Goal: Use online tool/utility: Utilize a website feature to perform a specific function

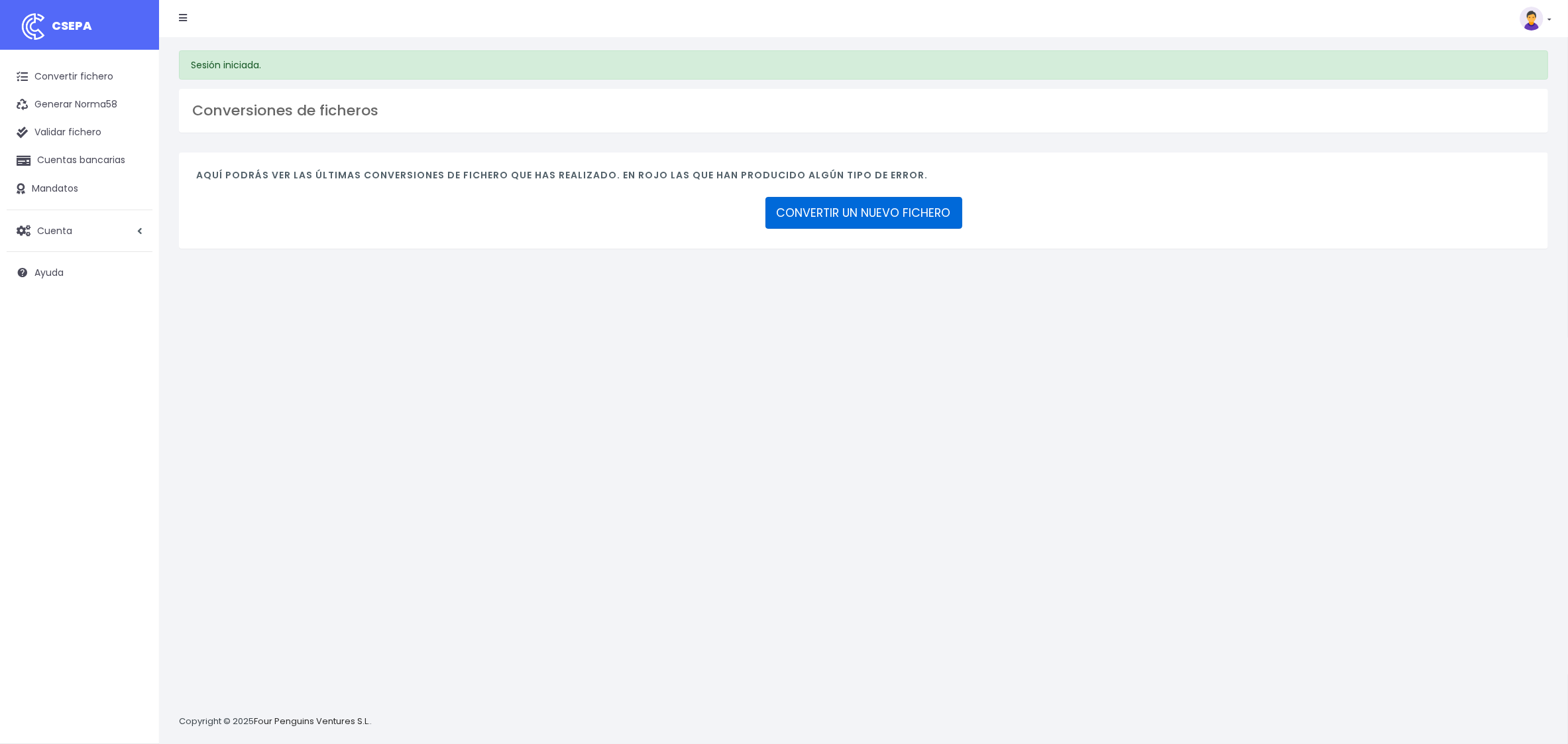
click at [909, 215] on link "CONVERTIR UN NUEVO FICHERO" at bounding box center [863, 212] width 197 height 31
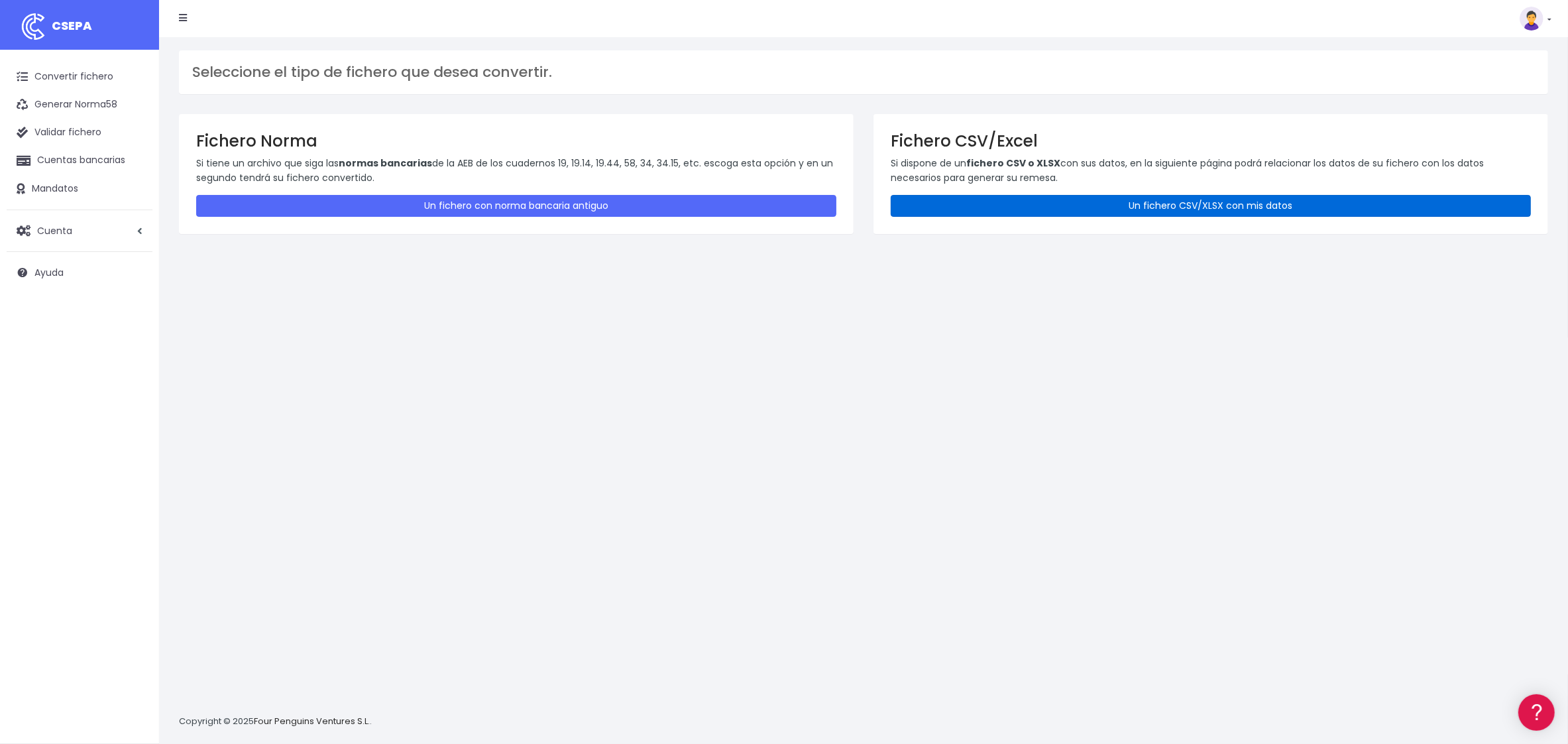
click at [1006, 208] on link "Un fichero CSV/XLSX con mis datos" at bounding box center [1210, 206] width 640 height 22
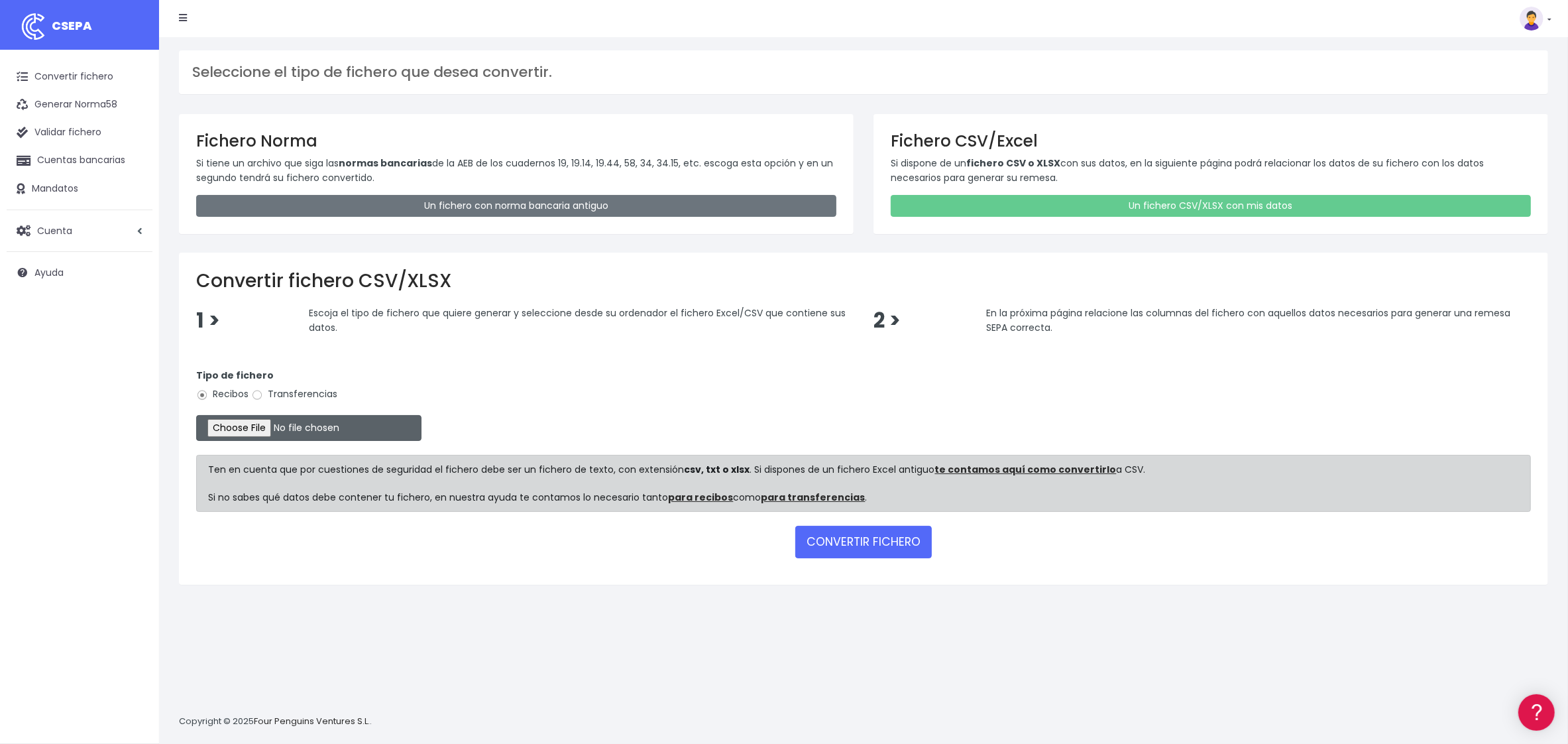
click at [228, 429] on input "file" at bounding box center [308, 427] width 225 height 26
type input "C:\fakepath\REMESA TURQUIA 2.xlsx"
click at [856, 543] on button "CONVERTIR FICHERO" at bounding box center [863, 541] width 137 height 31
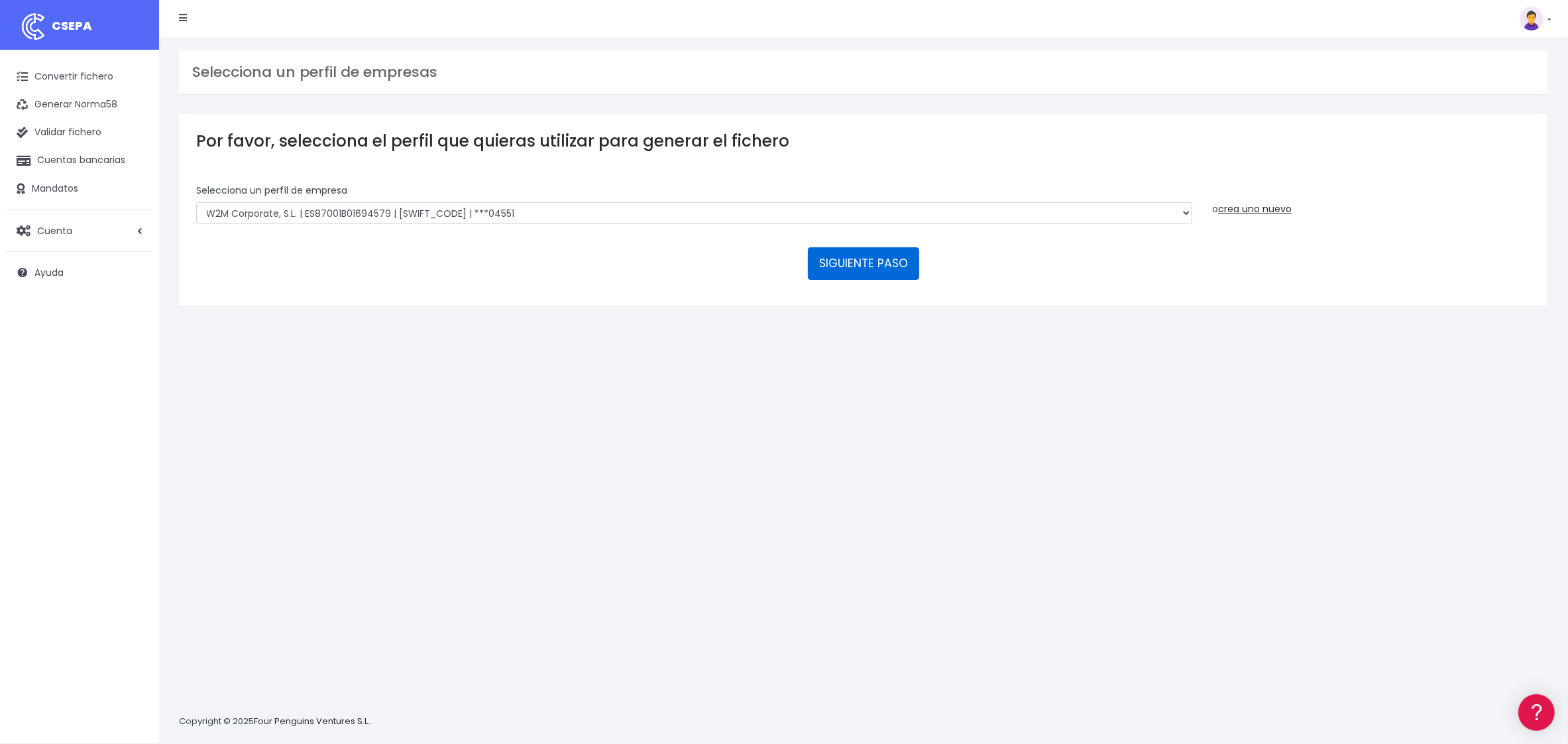
click at [873, 255] on button "SIGUIENTE PASO" at bounding box center [863, 263] width 111 height 31
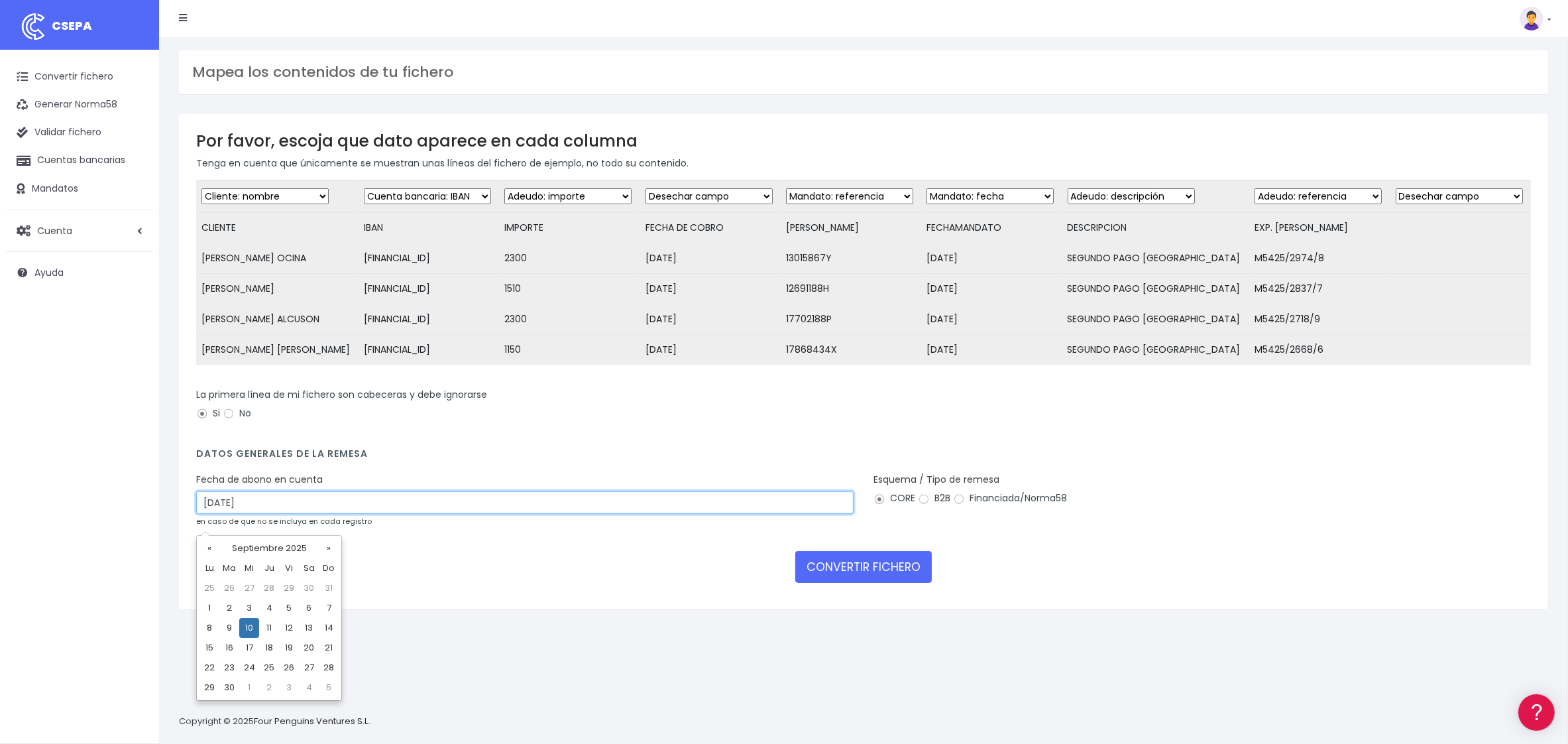
click at [297, 514] on input "10/09/2025" at bounding box center [524, 502] width 657 height 23
click at [228, 621] on td "9" at bounding box center [229, 628] width 20 height 20
type input "09/09/2025"
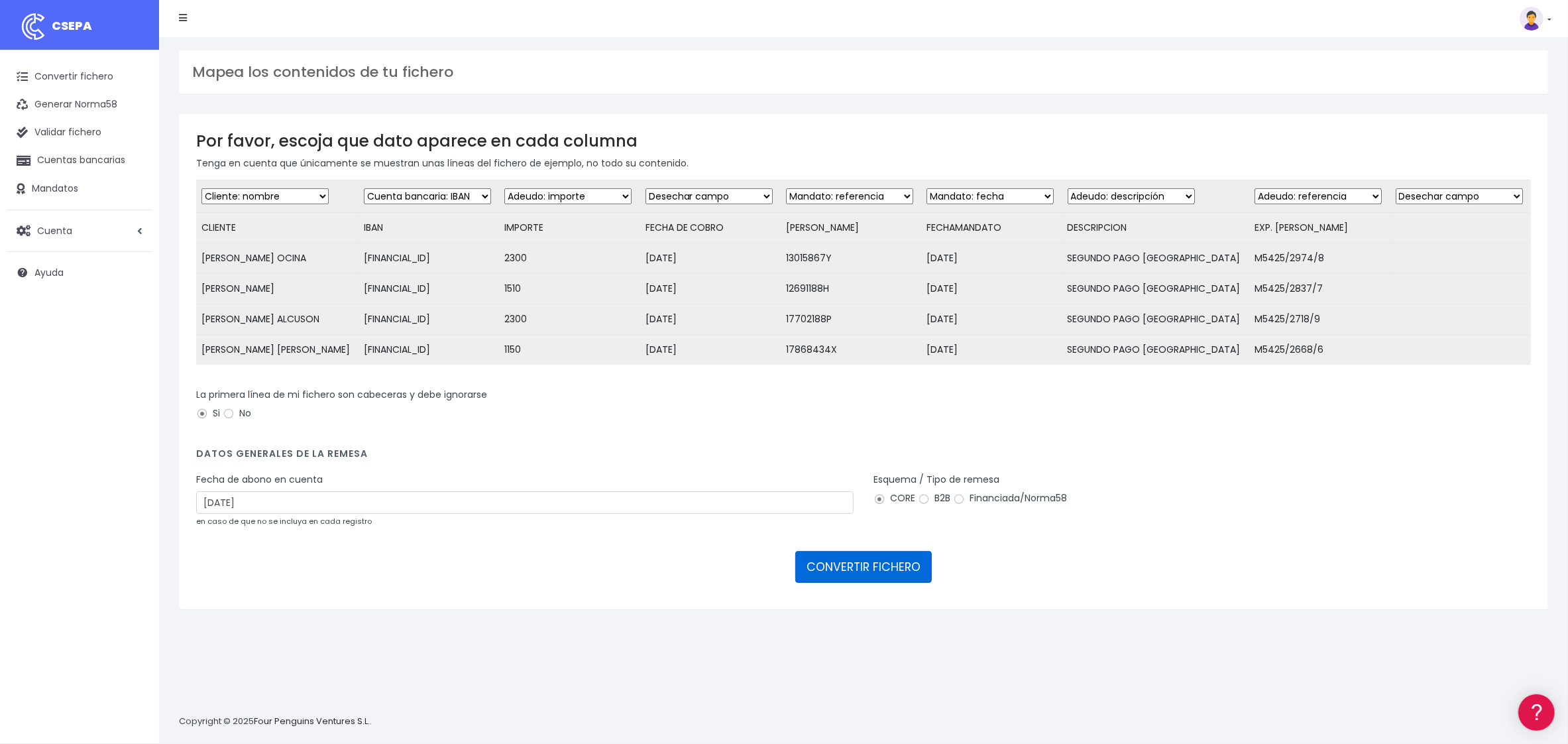
click at [875, 577] on button "CONVERTIR FICHERO" at bounding box center [863, 566] width 137 height 31
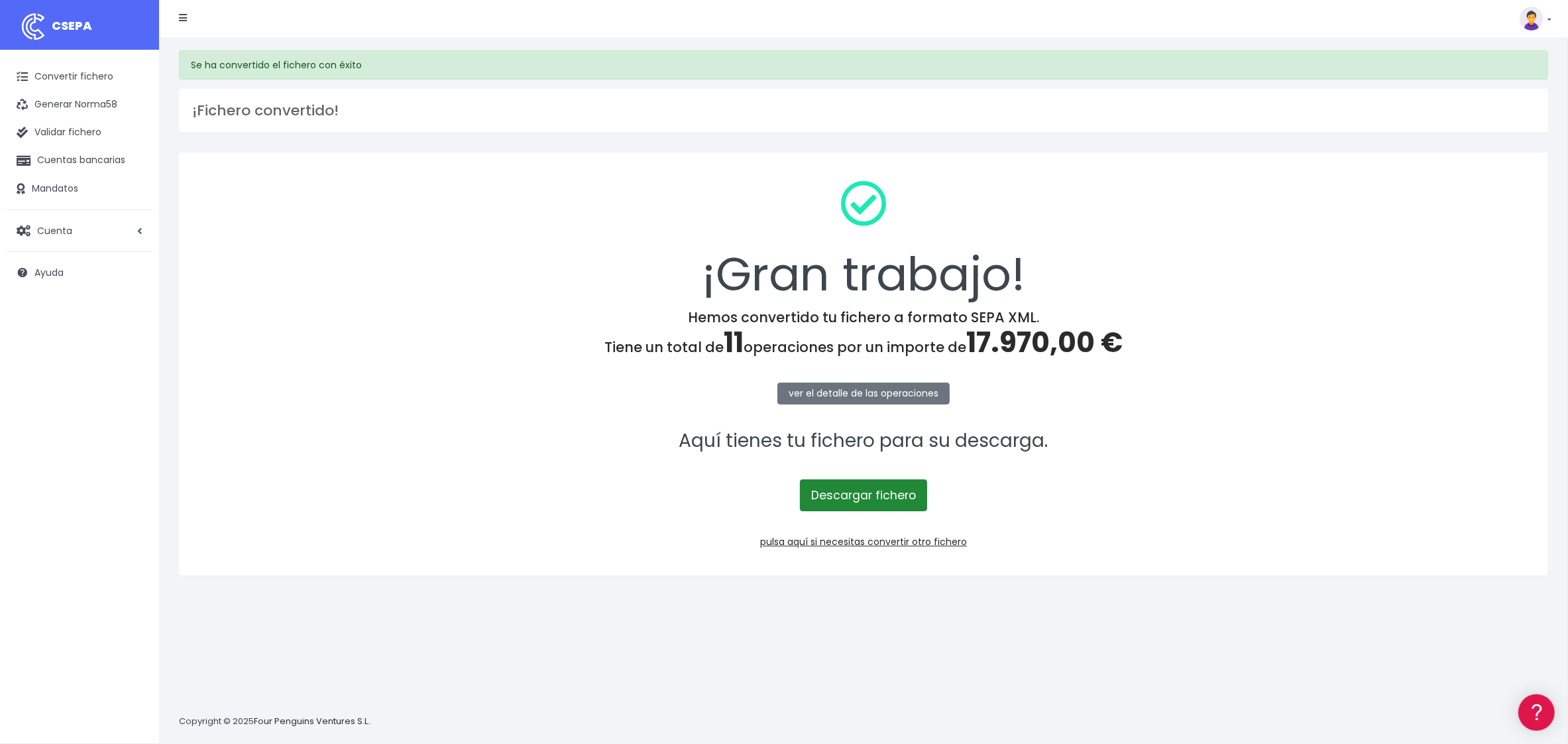
click at [853, 488] on link "Descargar fichero" at bounding box center [863, 495] width 127 height 31
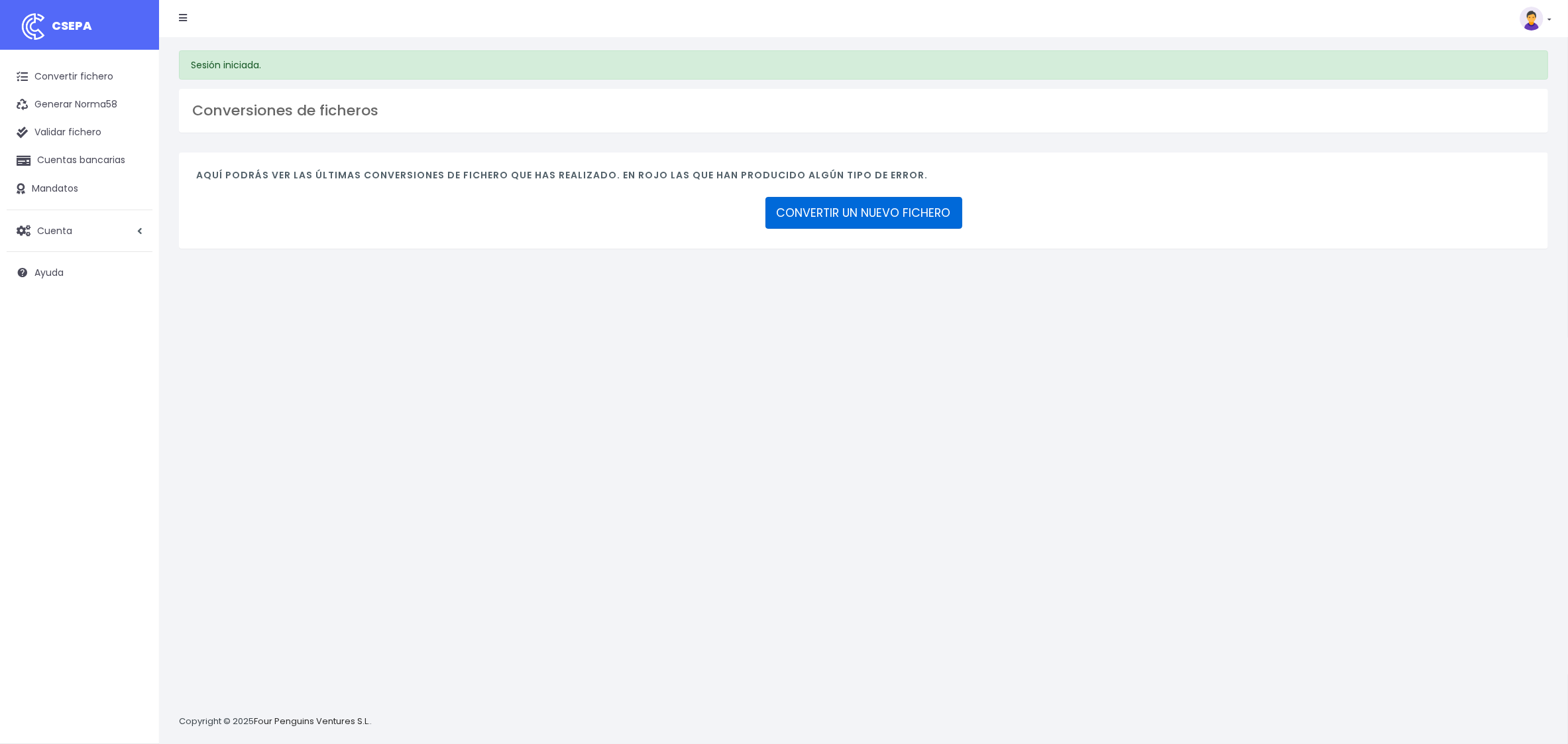
click at [902, 208] on link "CONVERTIR UN NUEVO FICHERO" at bounding box center [863, 212] width 197 height 31
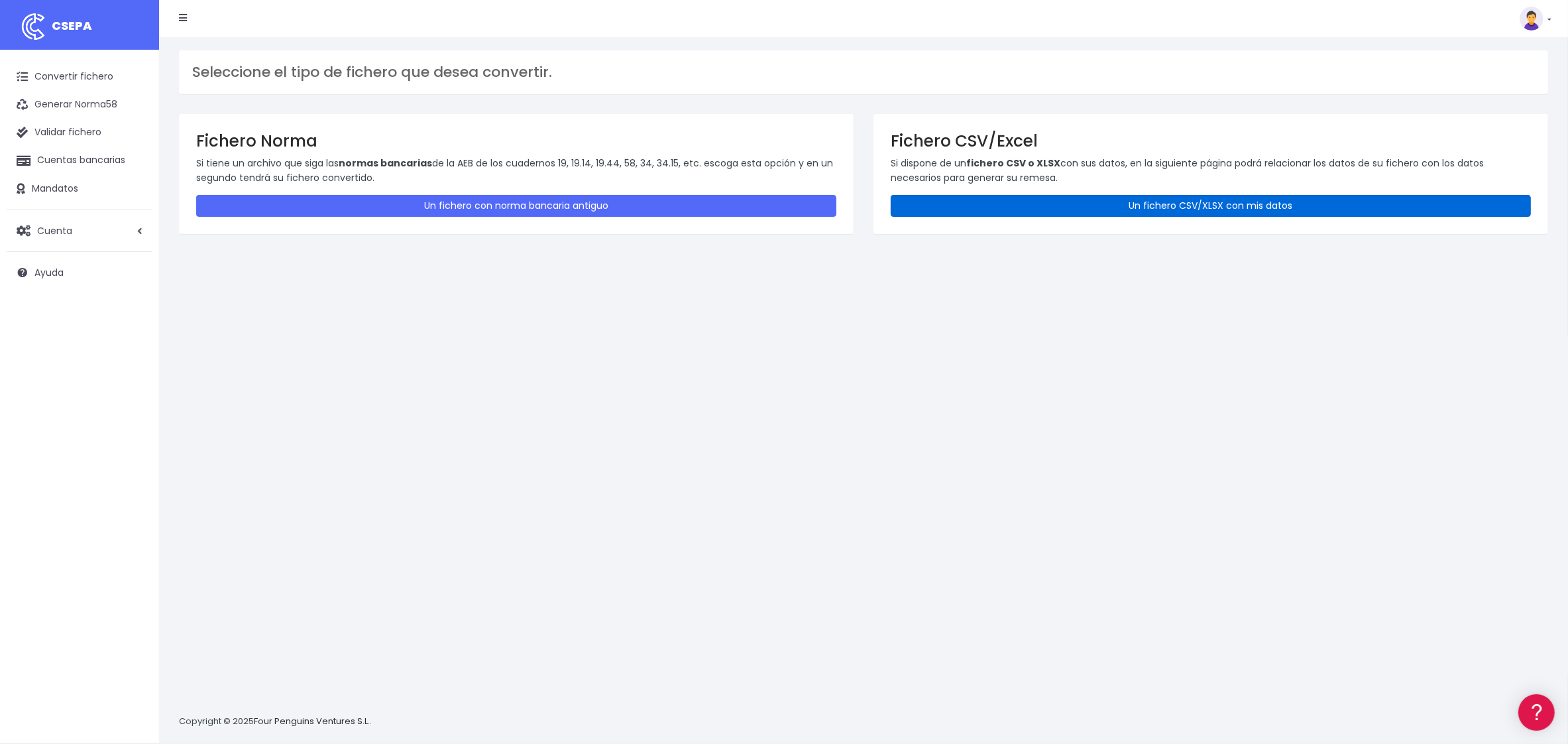
click at [989, 206] on link "Un fichero CSV/XLSX con mis datos" at bounding box center [1210, 206] width 640 height 22
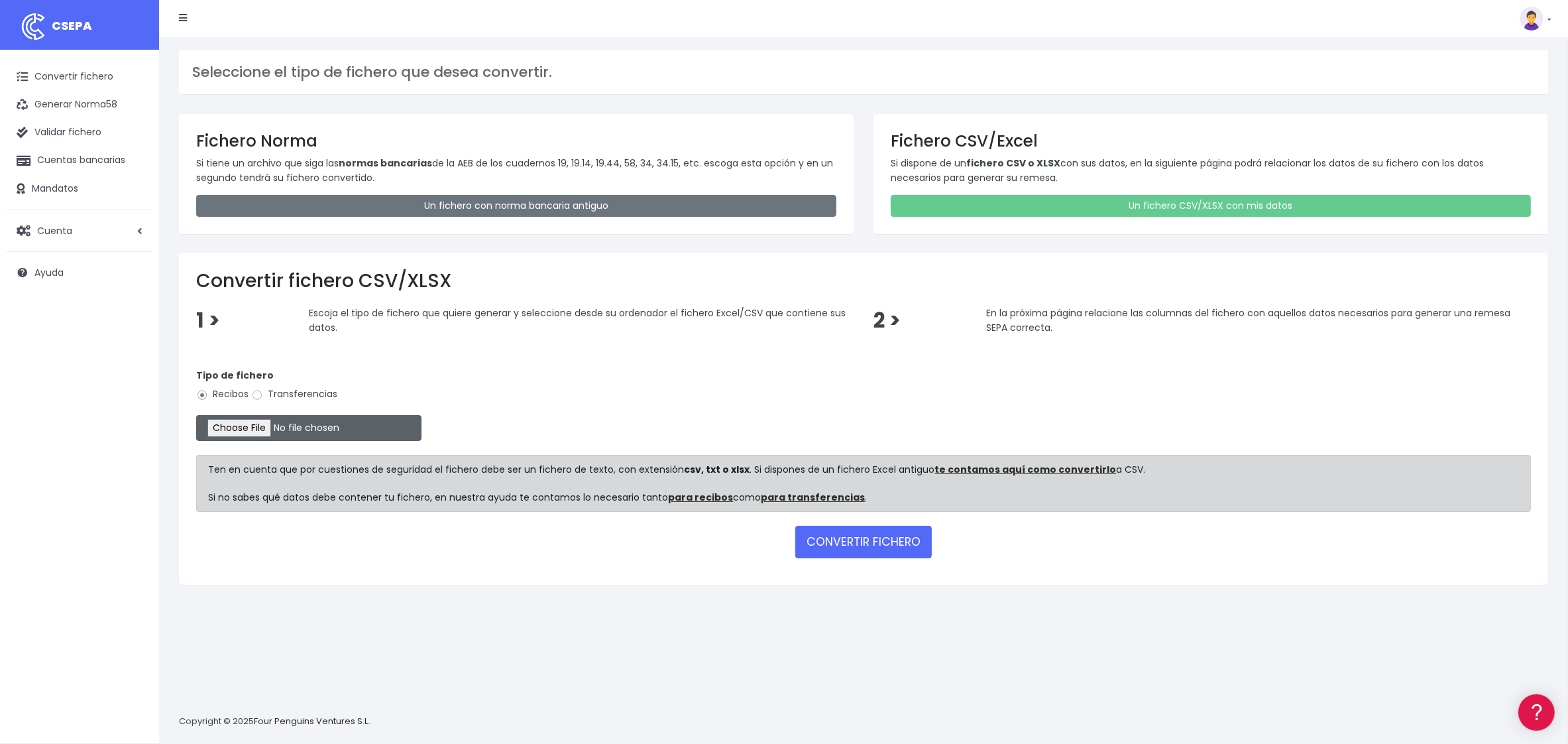
click at [235, 425] on input "file" at bounding box center [308, 427] width 225 height 26
type input "C:\fakepath\REMESA PEÑISCOLA [DATE].xlsx"
click at [841, 537] on button "CONVERTIR FICHERO" at bounding box center [863, 541] width 137 height 31
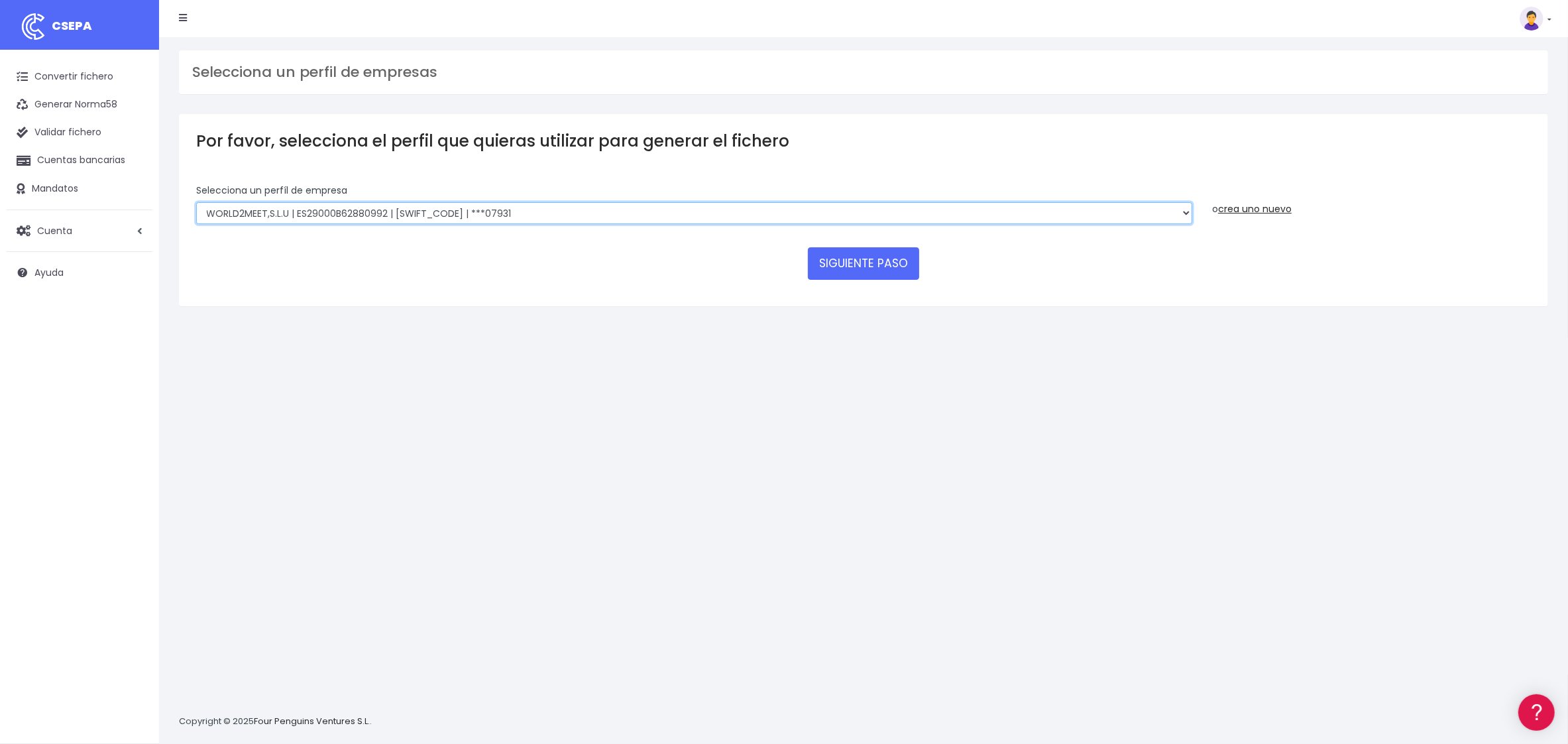
click at [684, 212] on select "WORLD2MEET,S.L.U | ES29000B62880992 | [SWIFT_CODE] | ***07931 WORLD2MEET S.L.U …" at bounding box center [693, 214] width 996 height 23
select select "1862"
click at [196, 203] on select "WORLD2MEET,S.L.U | ES29000B62880992 | BSABESBBXXX | ***07931 WORLD2MEET S.L.U |…" at bounding box center [693, 214] width 996 height 23
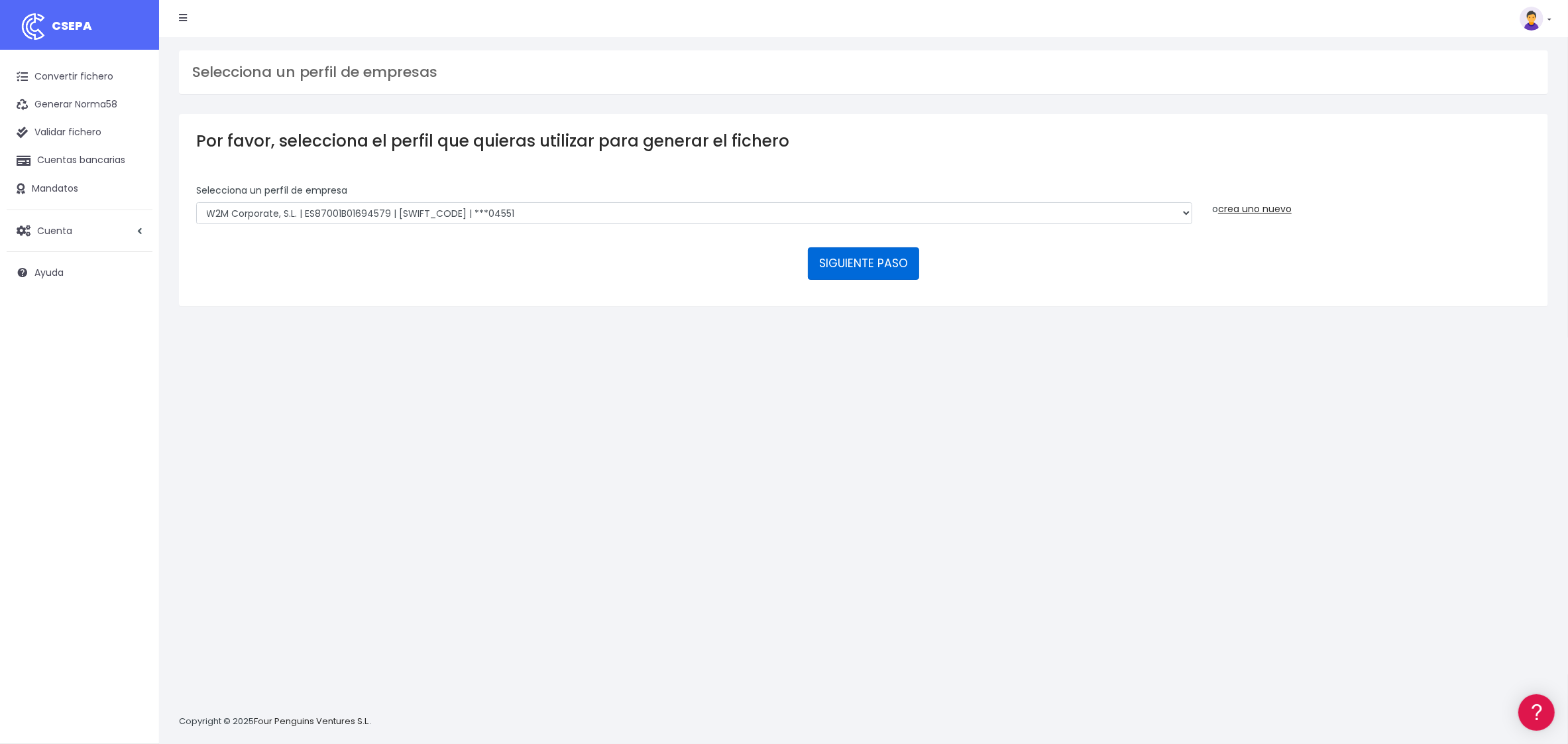
click at [871, 265] on button "SIGUIENTE PASO" at bounding box center [863, 263] width 111 height 31
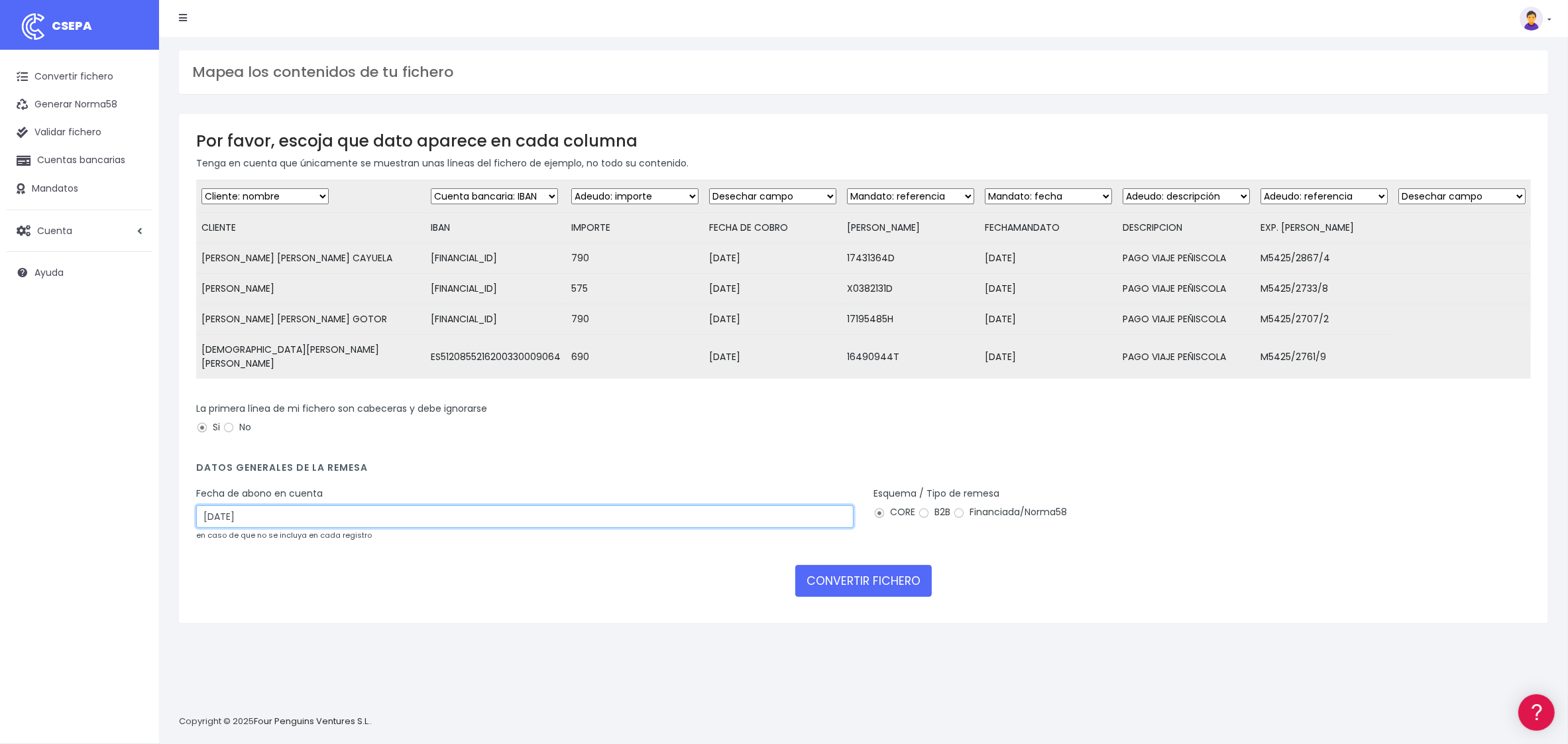
click at [319, 515] on input "10/09/2025" at bounding box center [524, 517] width 657 height 23
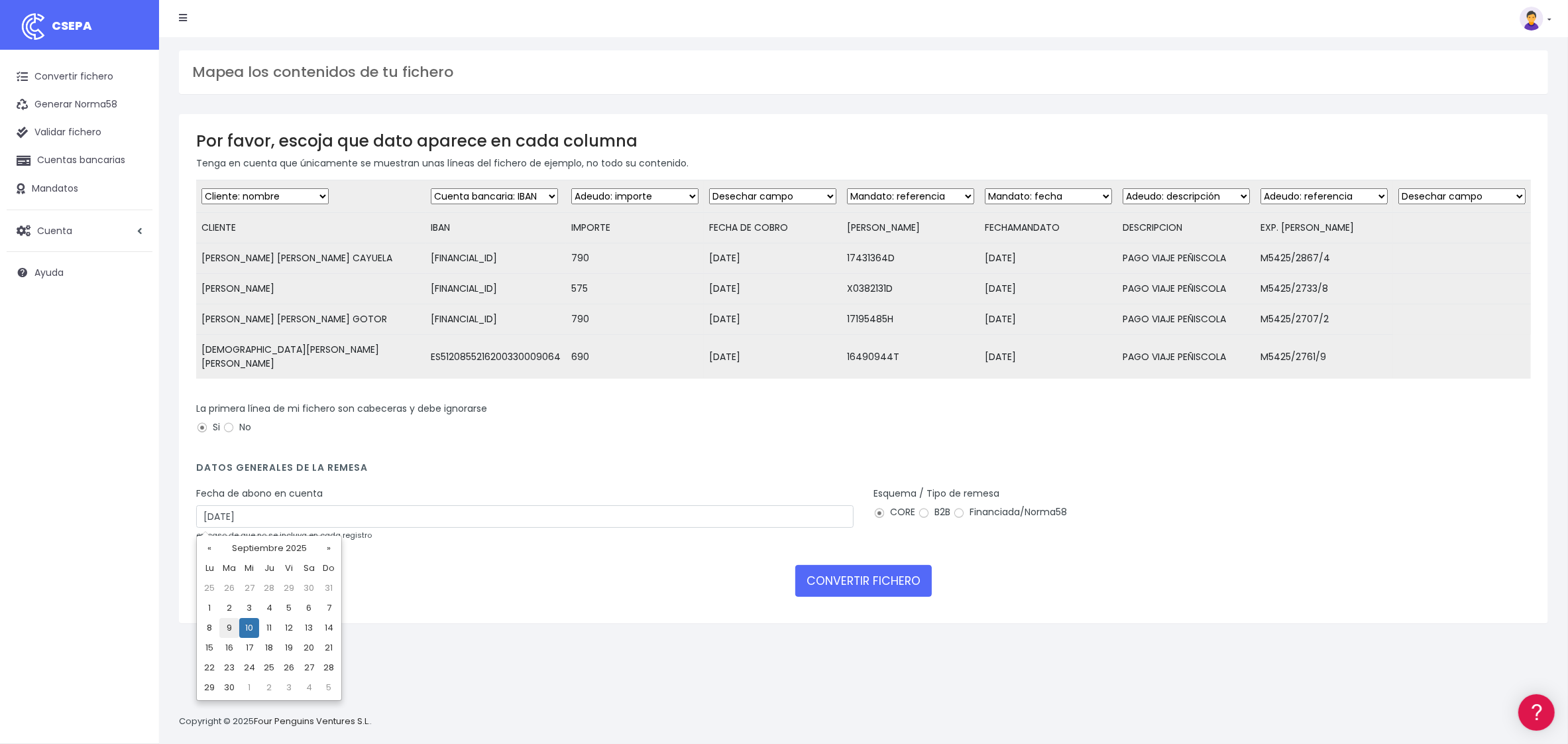
click at [234, 620] on td "9" at bounding box center [229, 628] width 20 height 20
type input "09/09/2025"
click at [862, 581] on button "CONVERTIR FICHERO" at bounding box center [863, 580] width 137 height 31
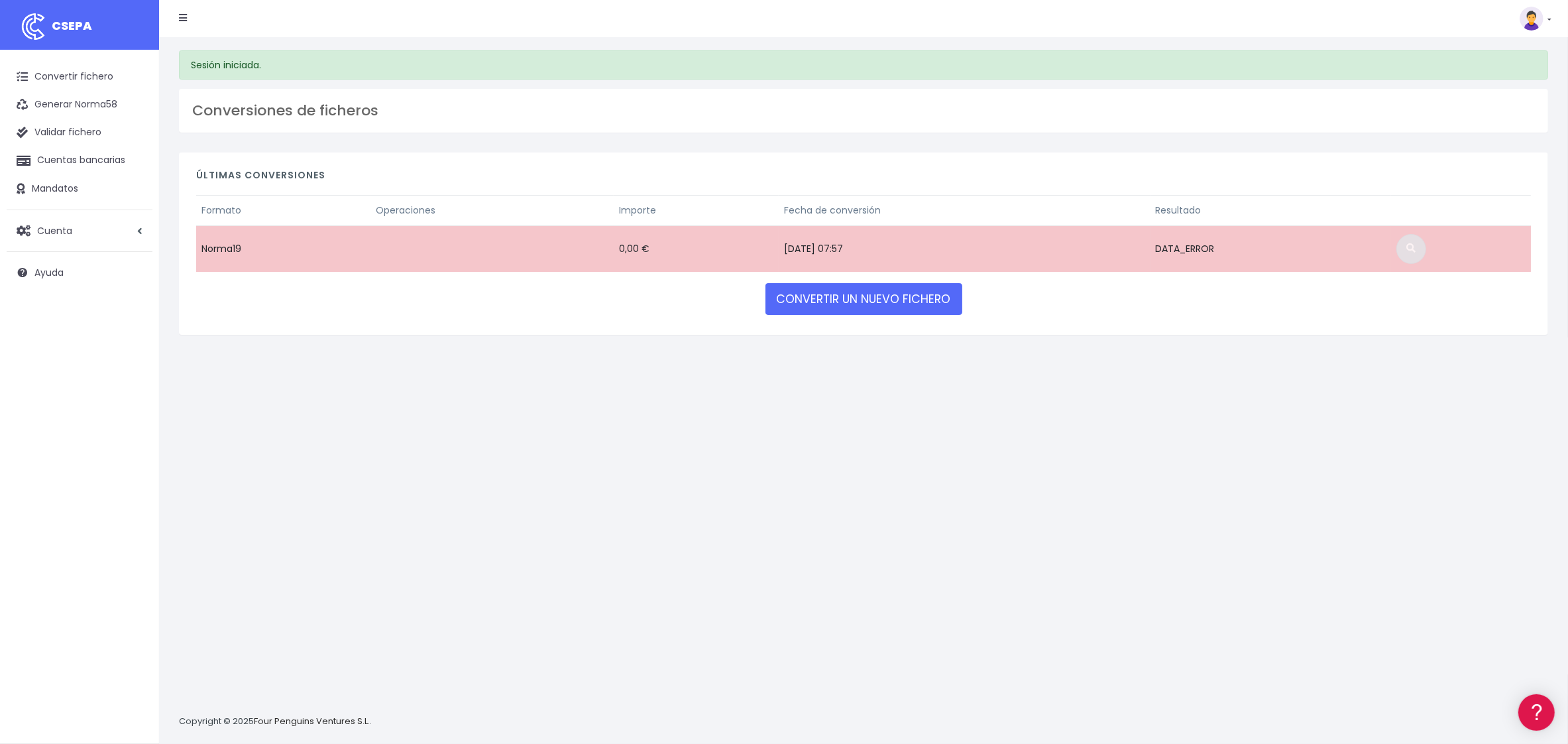
click at [1416, 248] on span at bounding box center [1411, 248] width 10 height 10
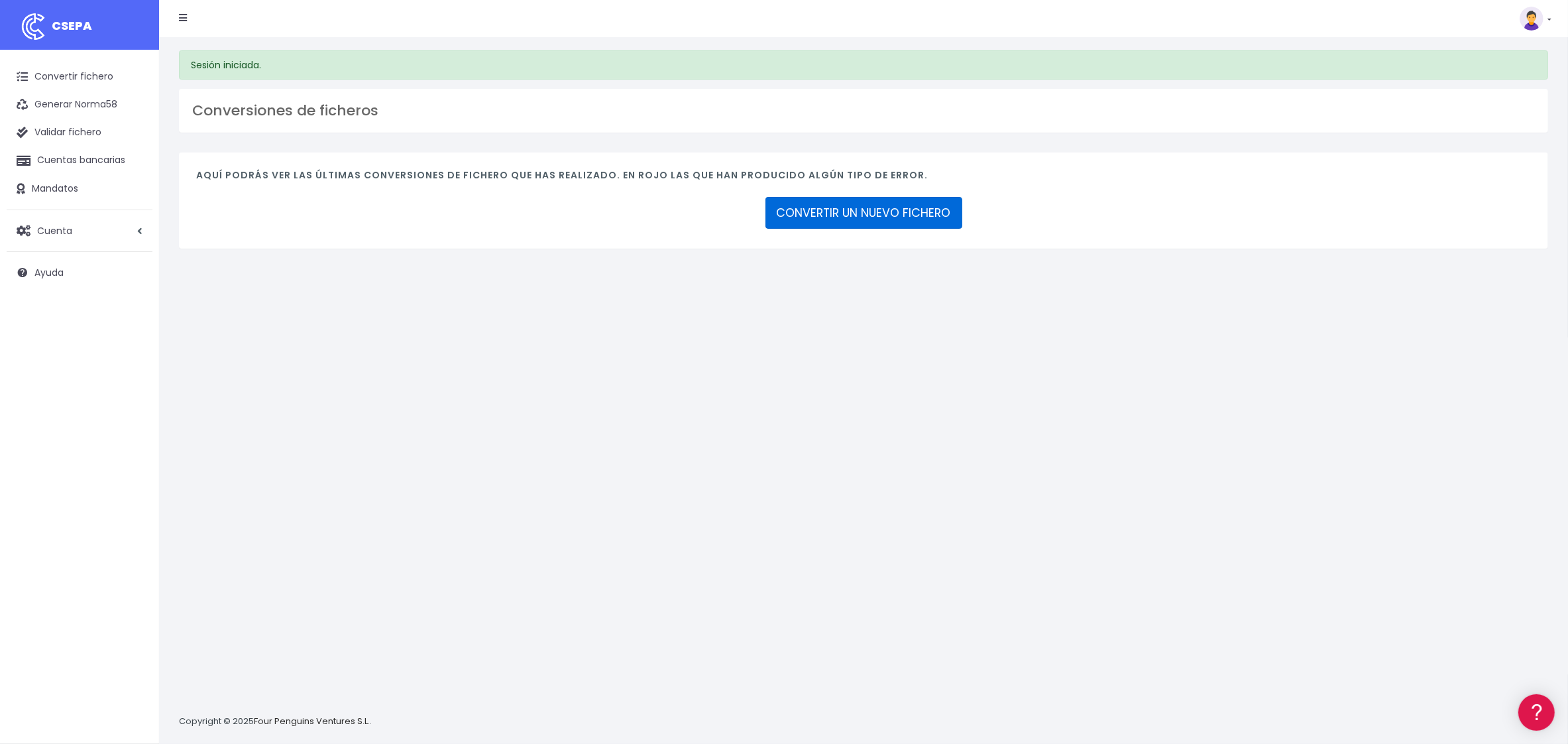
click at [848, 221] on link "CONVERTIR UN NUEVO FICHERO" at bounding box center [863, 212] width 197 height 31
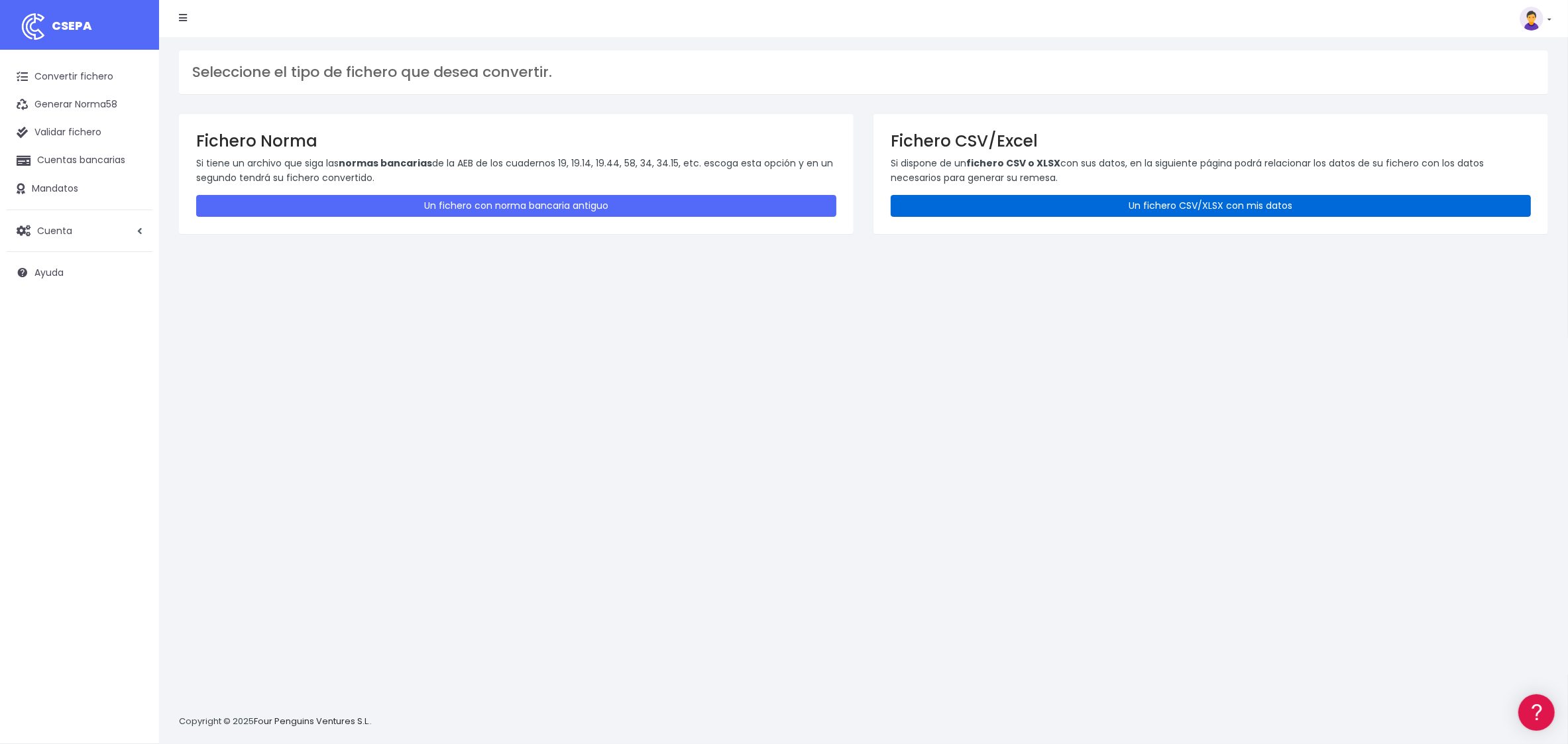
click at [1022, 212] on link "Un fichero CSV/XLSX con mis datos" at bounding box center [1210, 206] width 640 height 22
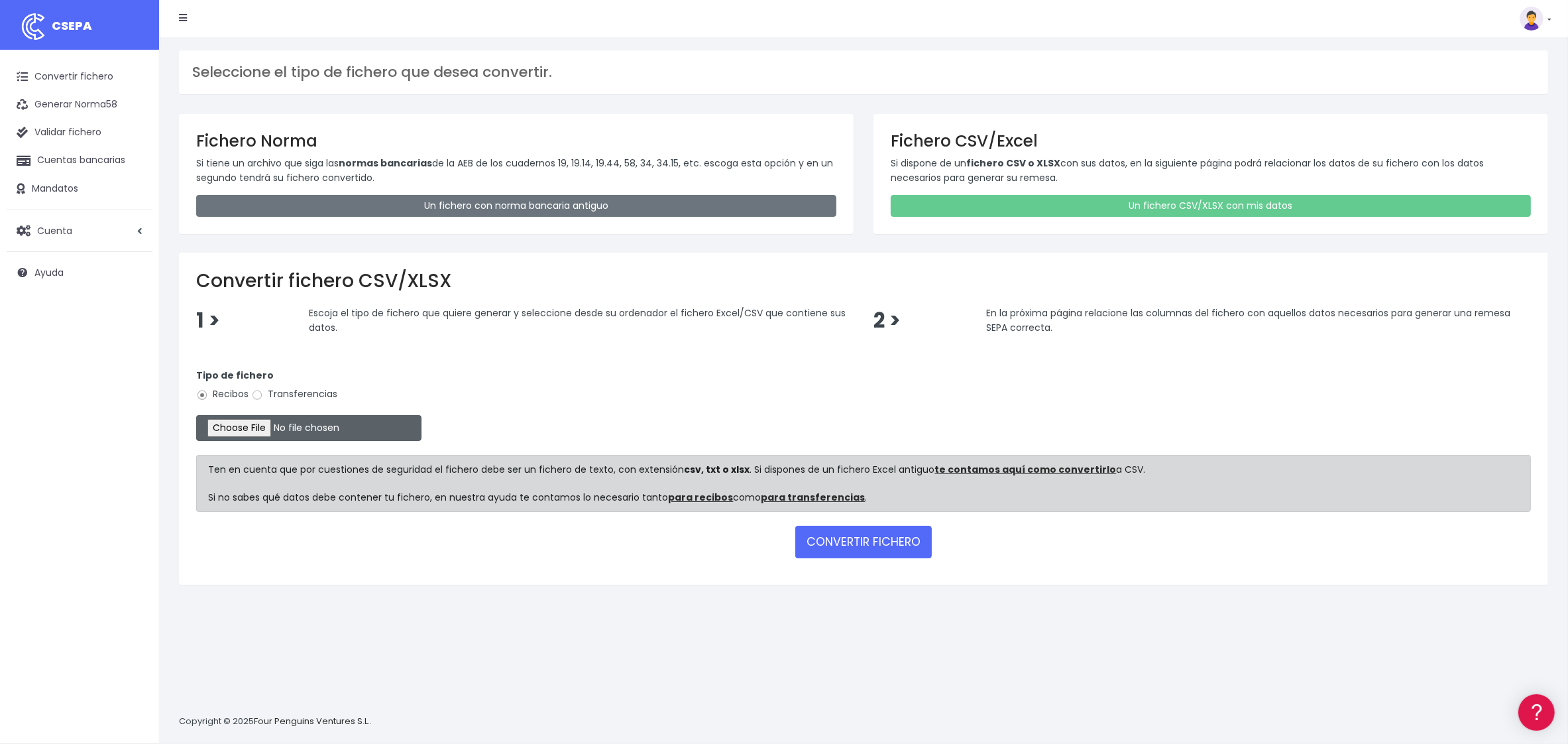
click at [242, 425] on input "file" at bounding box center [308, 427] width 225 height 26
type input "C:\fakepath\REMESA PEÑISCOLA 27 SEPTIEMBRE.xlsx"
click at [868, 531] on button "CONVERTIR FICHERO" at bounding box center [863, 541] width 137 height 31
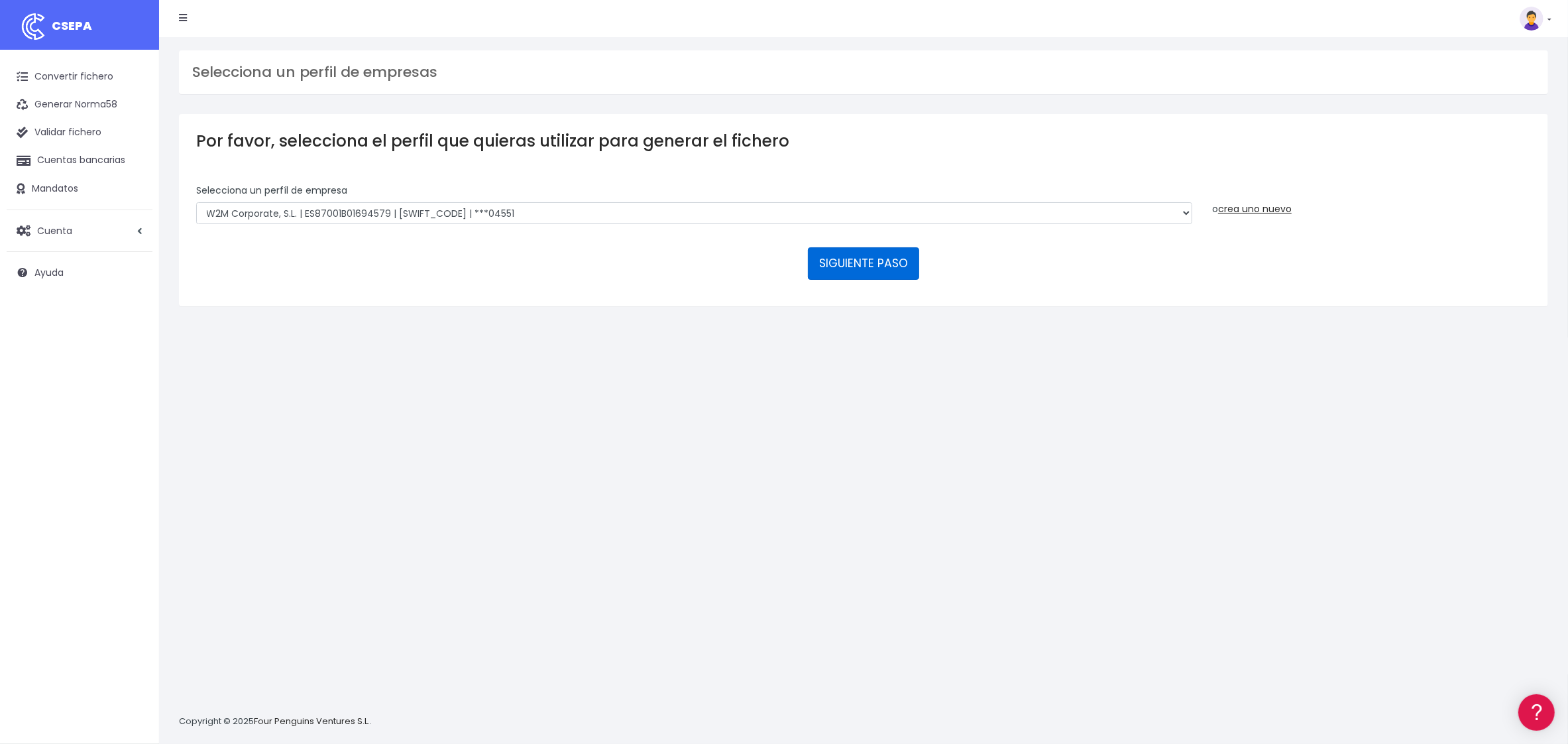
click at [869, 262] on button "SIGUIENTE PASO" at bounding box center [863, 263] width 111 height 31
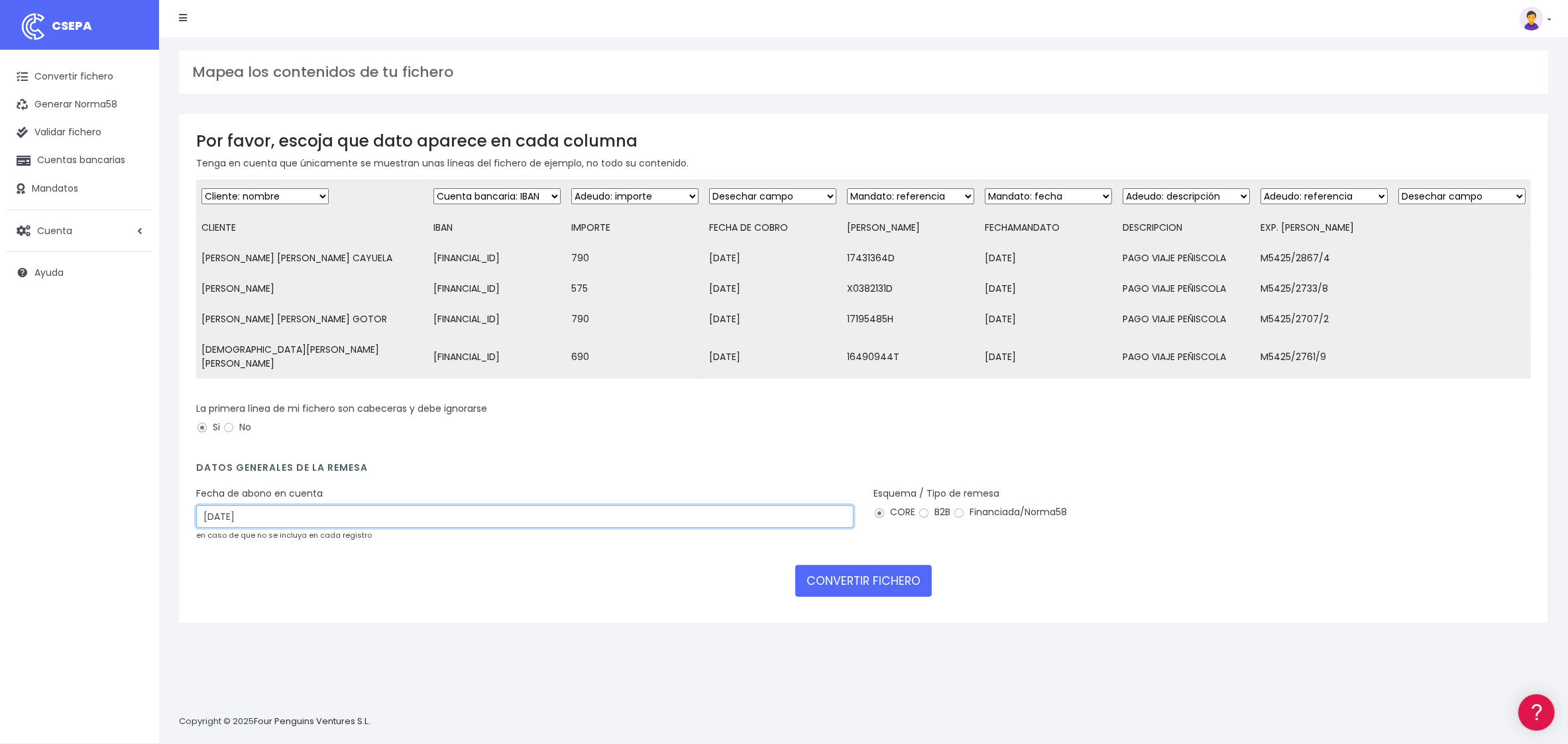
click at [246, 516] on input "10/09/2025" at bounding box center [524, 517] width 657 height 23
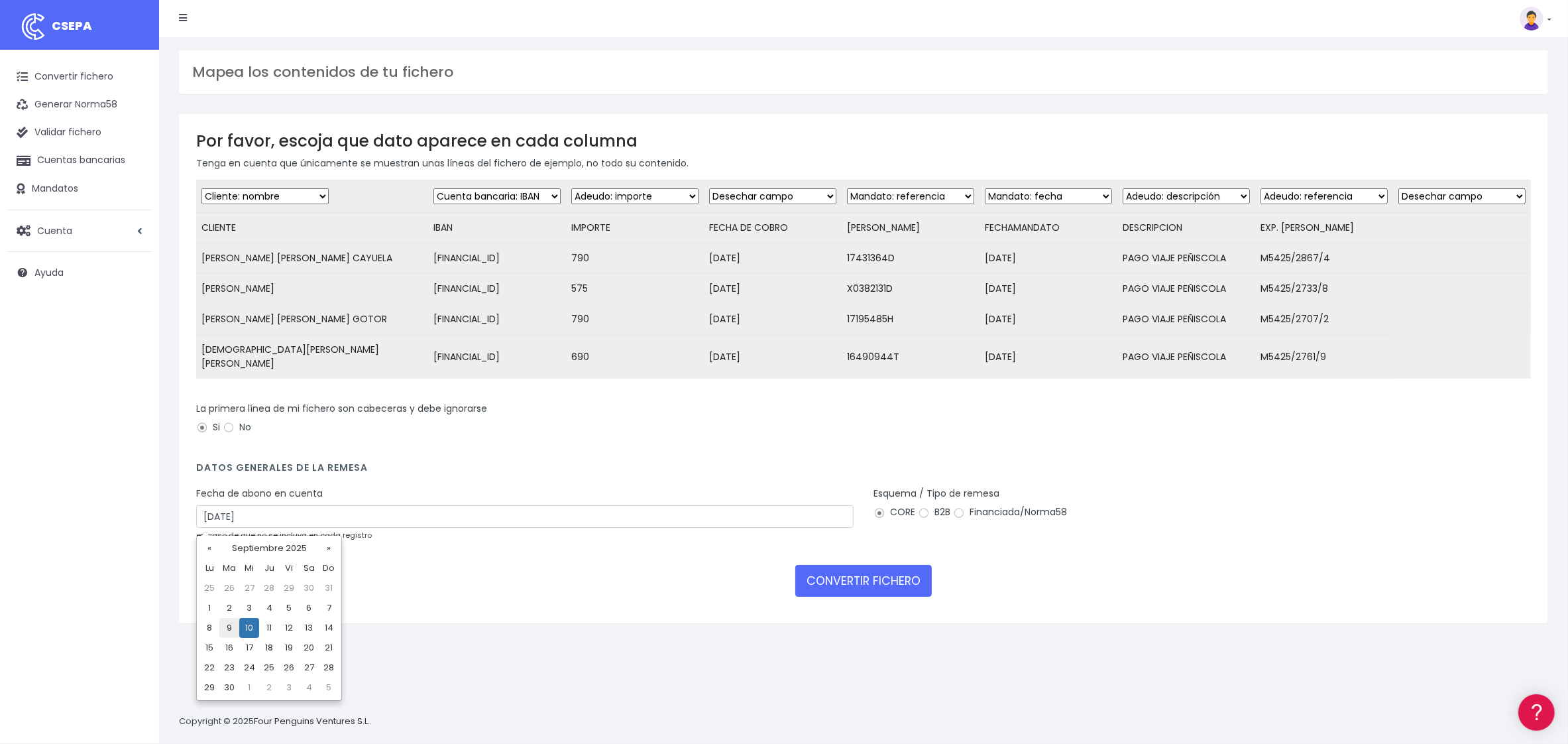
click at [228, 627] on td "9" at bounding box center [229, 628] width 20 height 20
type input "09/09/2025"
click at [892, 578] on button "CONVERTIR FICHERO" at bounding box center [863, 580] width 137 height 31
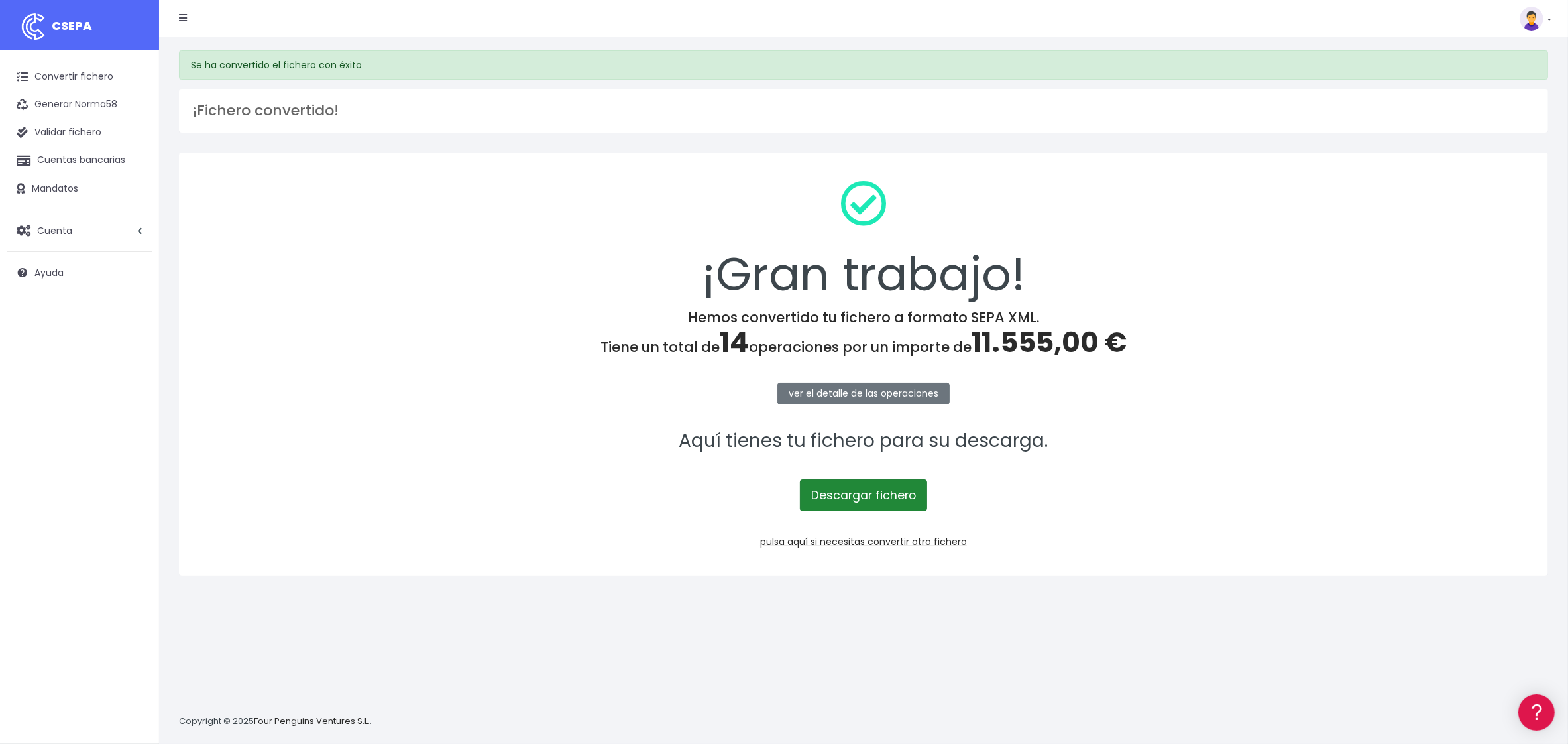
click at [834, 495] on link "Descargar fichero" at bounding box center [863, 495] width 127 height 31
click at [60, 84] on link "Convertir fichero" at bounding box center [79, 76] width 145 height 28
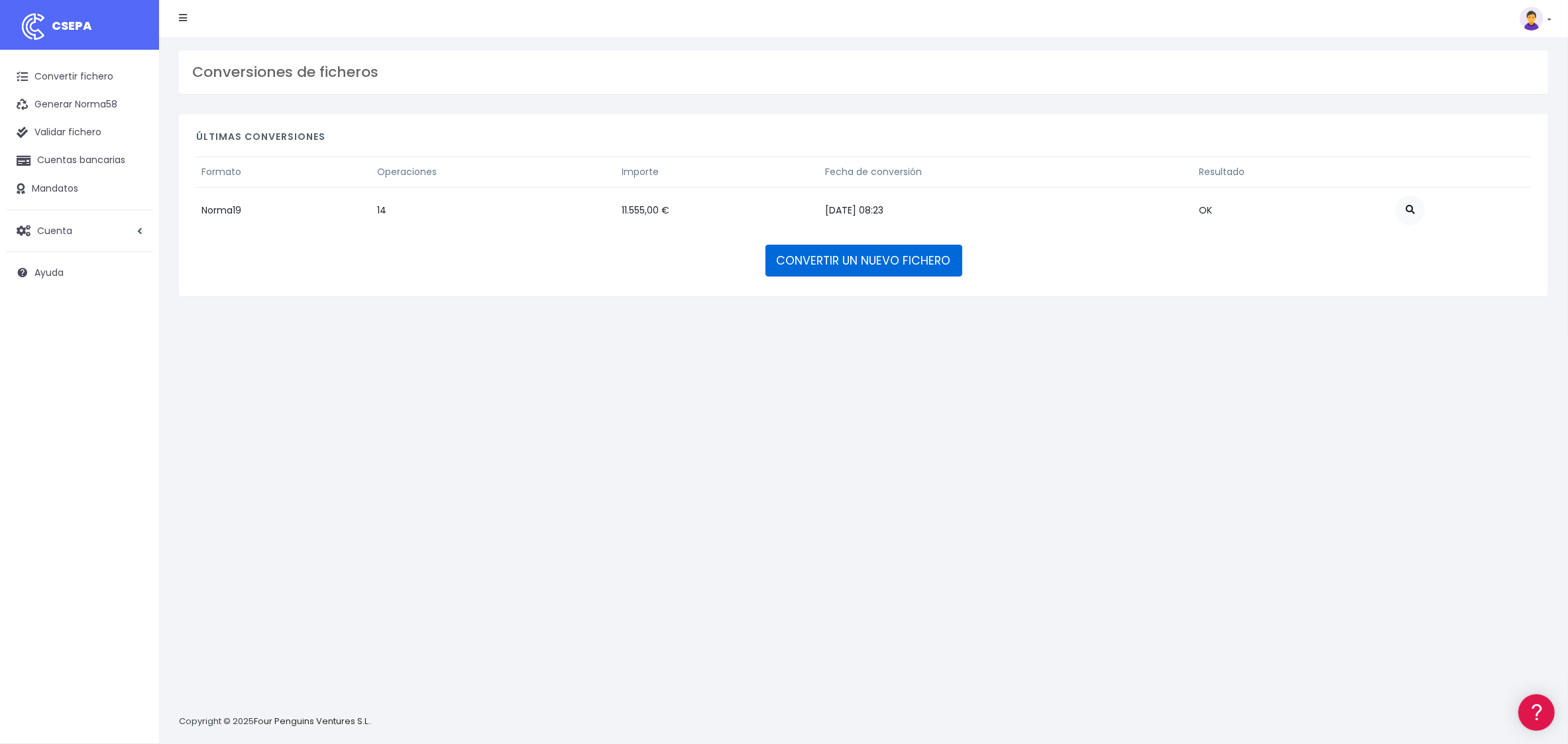
click at [796, 251] on link "CONVERTIR UN NUEVO FICHERO" at bounding box center [863, 260] width 197 height 31
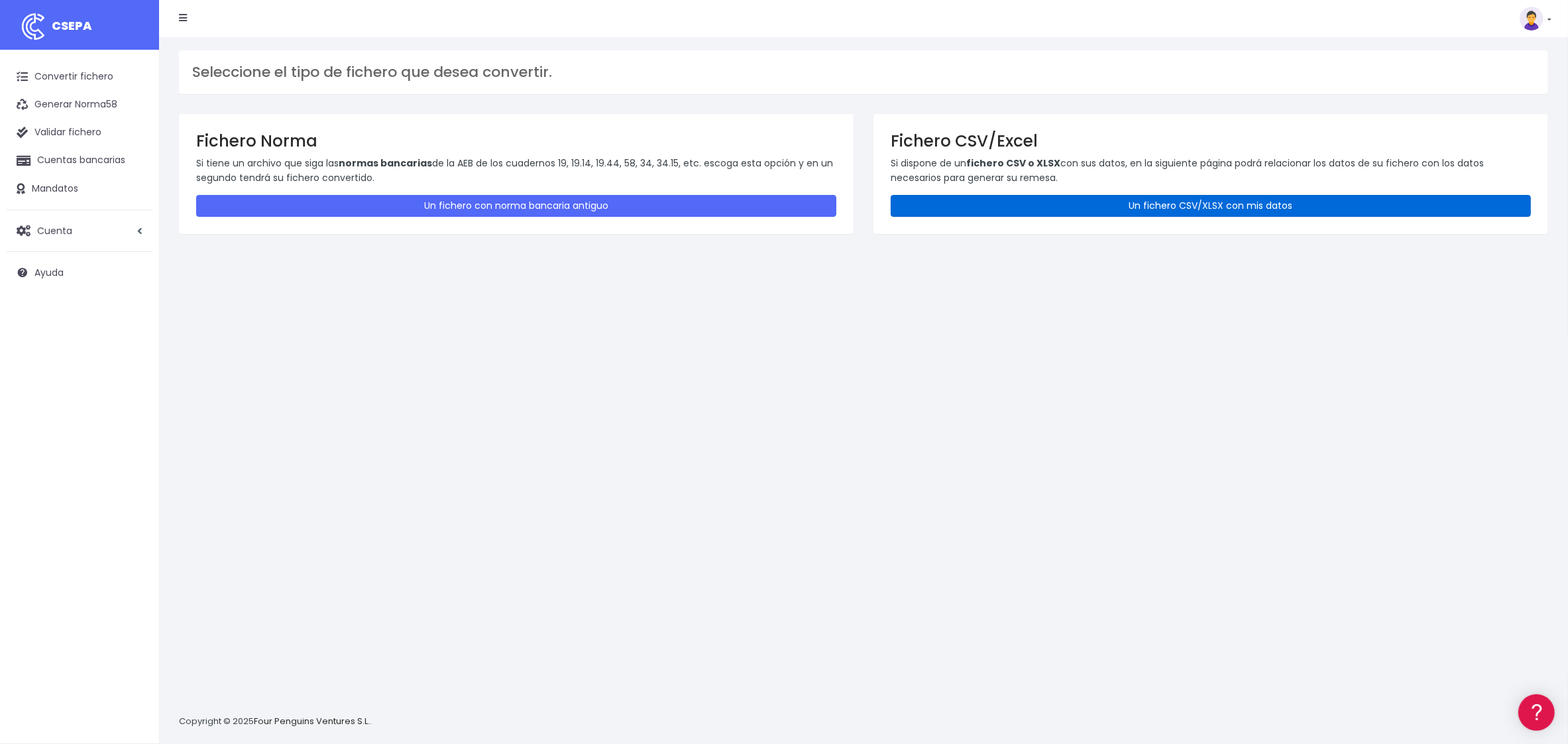
click at [1187, 206] on link "Un fichero CSV/XLSX con mis datos" at bounding box center [1210, 206] width 640 height 22
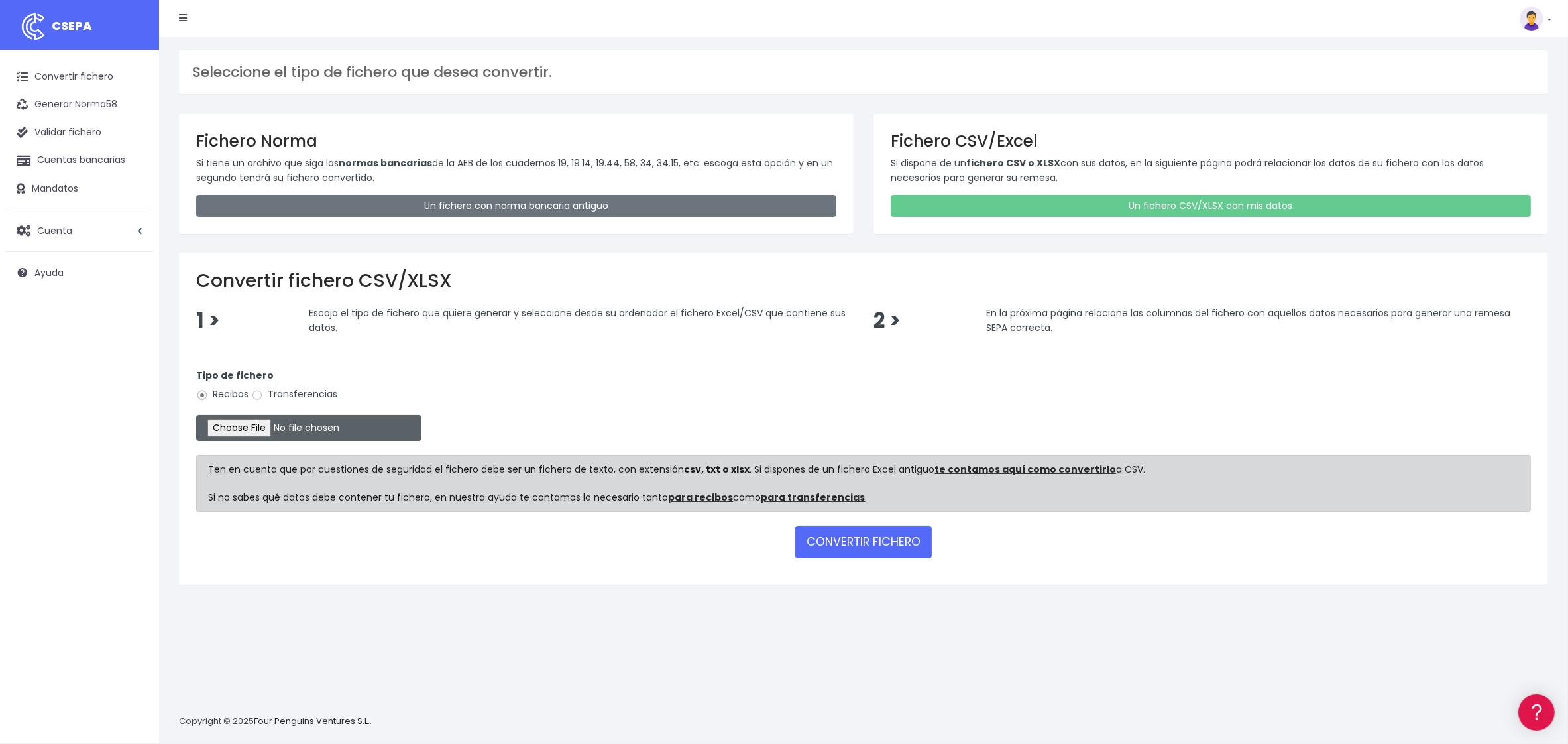
click at [241, 431] on input "file" at bounding box center [308, 427] width 225 height 26
type input "C:\fakepath\REMESA PEÑISCOLA 27 SEPTIEMBRE.xlsx"
click at [839, 548] on button "CONVERTIR FICHERO" at bounding box center [863, 541] width 137 height 31
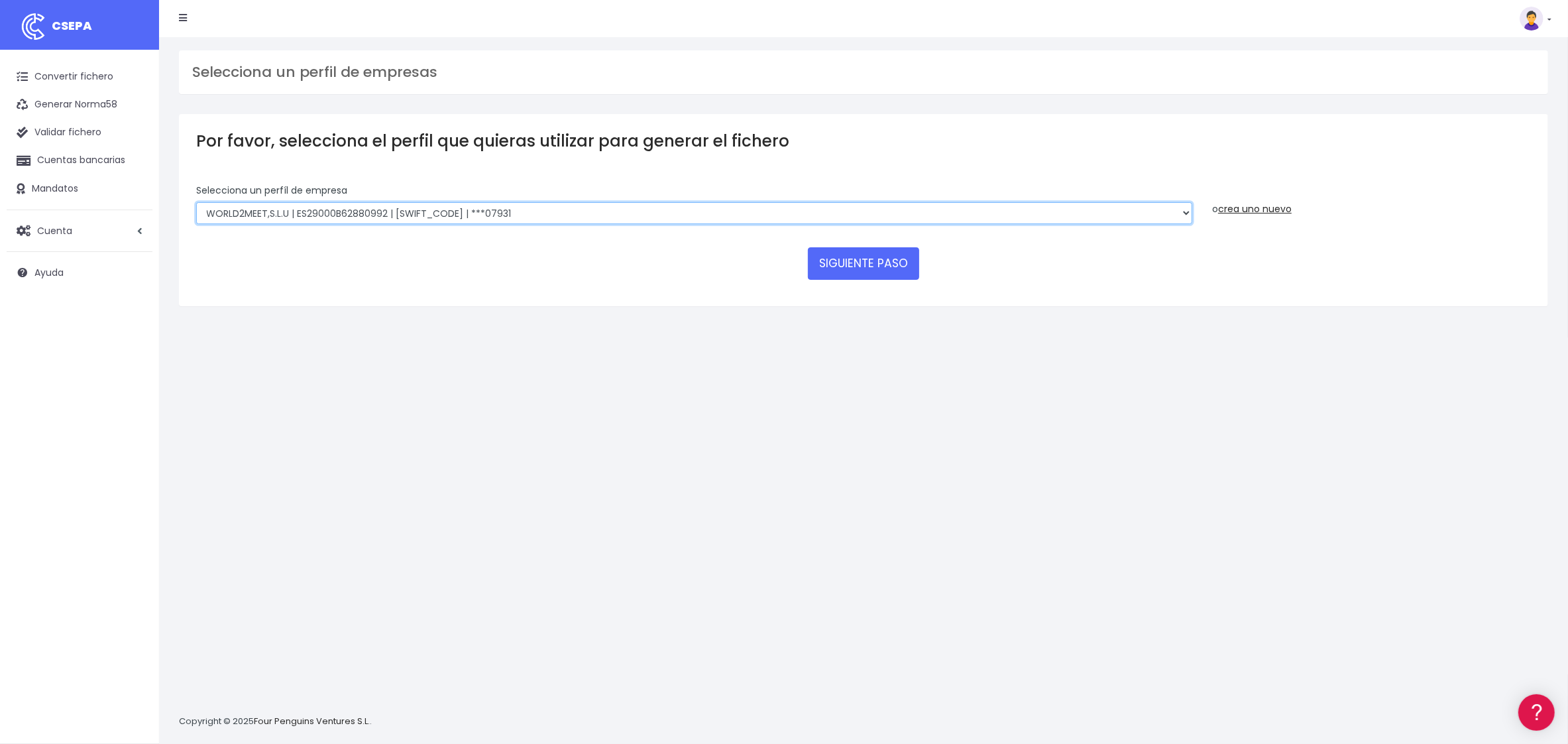
click at [425, 213] on select "WORLD2MEET,S.L.U | ES29000B62880992 | BSABESBBXXX | ***07931 WORLD2MEET S.L.U |…" at bounding box center [693, 214] width 996 height 23
select select "1862"
click at [196, 203] on select "WORLD2MEET,S.L.U | ES29000B62880992 | BSABESBBXXX | ***07931 WORLD2MEET S.L.U |…" at bounding box center [693, 214] width 996 height 23
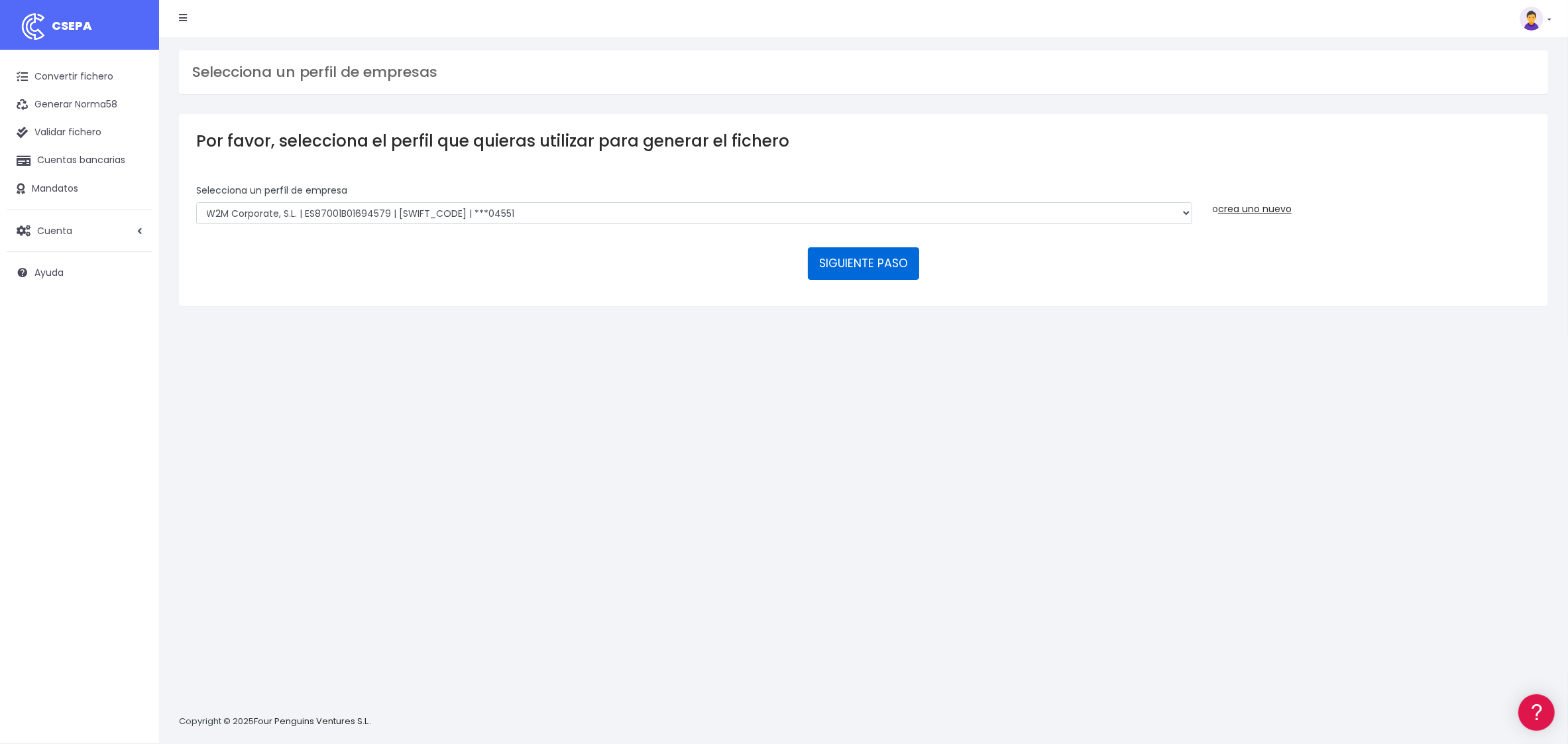
click at [838, 272] on button "SIGUIENTE PASO" at bounding box center [863, 263] width 111 height 31
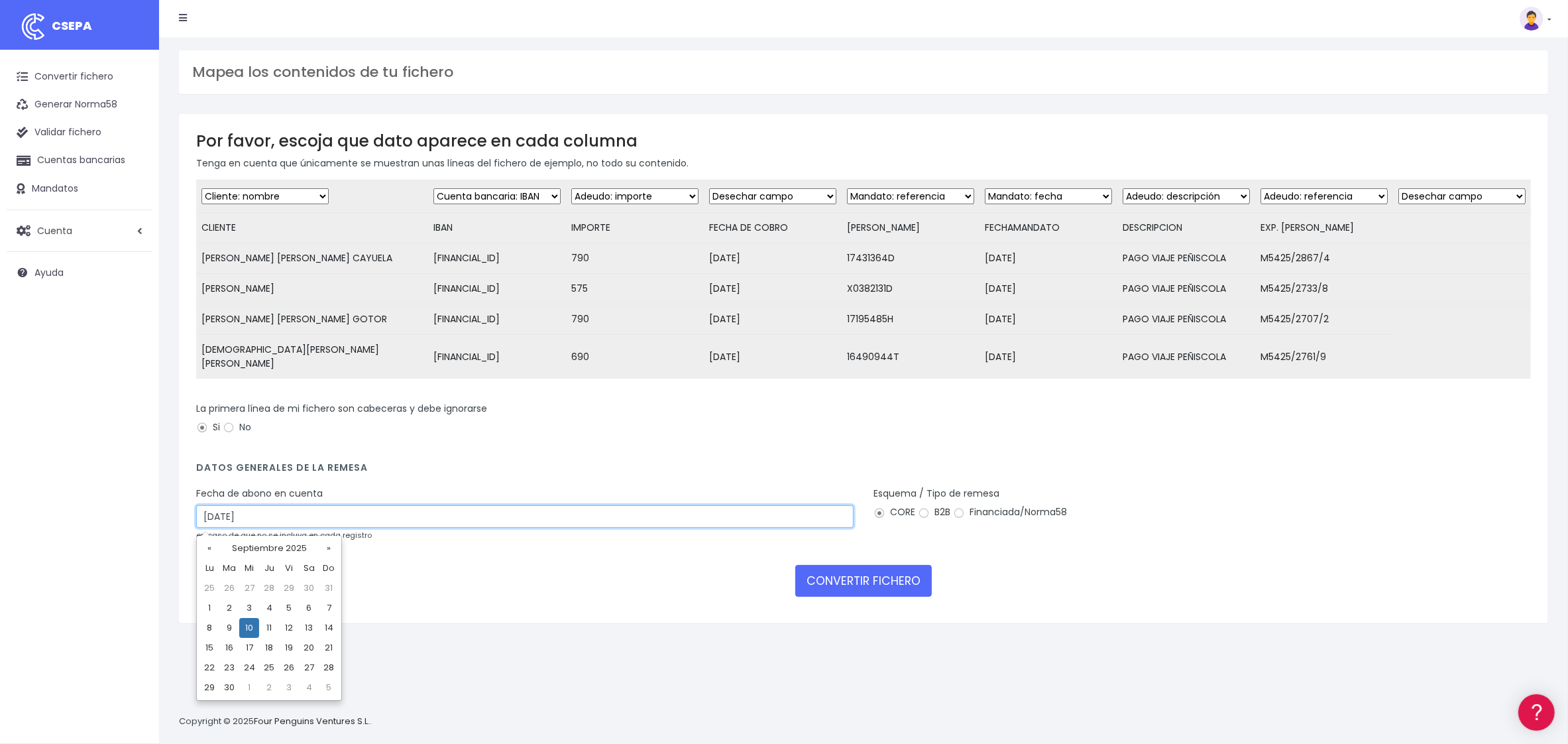
click at [336, 507] on input "10/09/2025" at bounding box center [524, 517] width 657 height 23
click at [226, 627] on td "9" at bounding box center [229, 628] width 20 height 20
type input "09/09/2025"
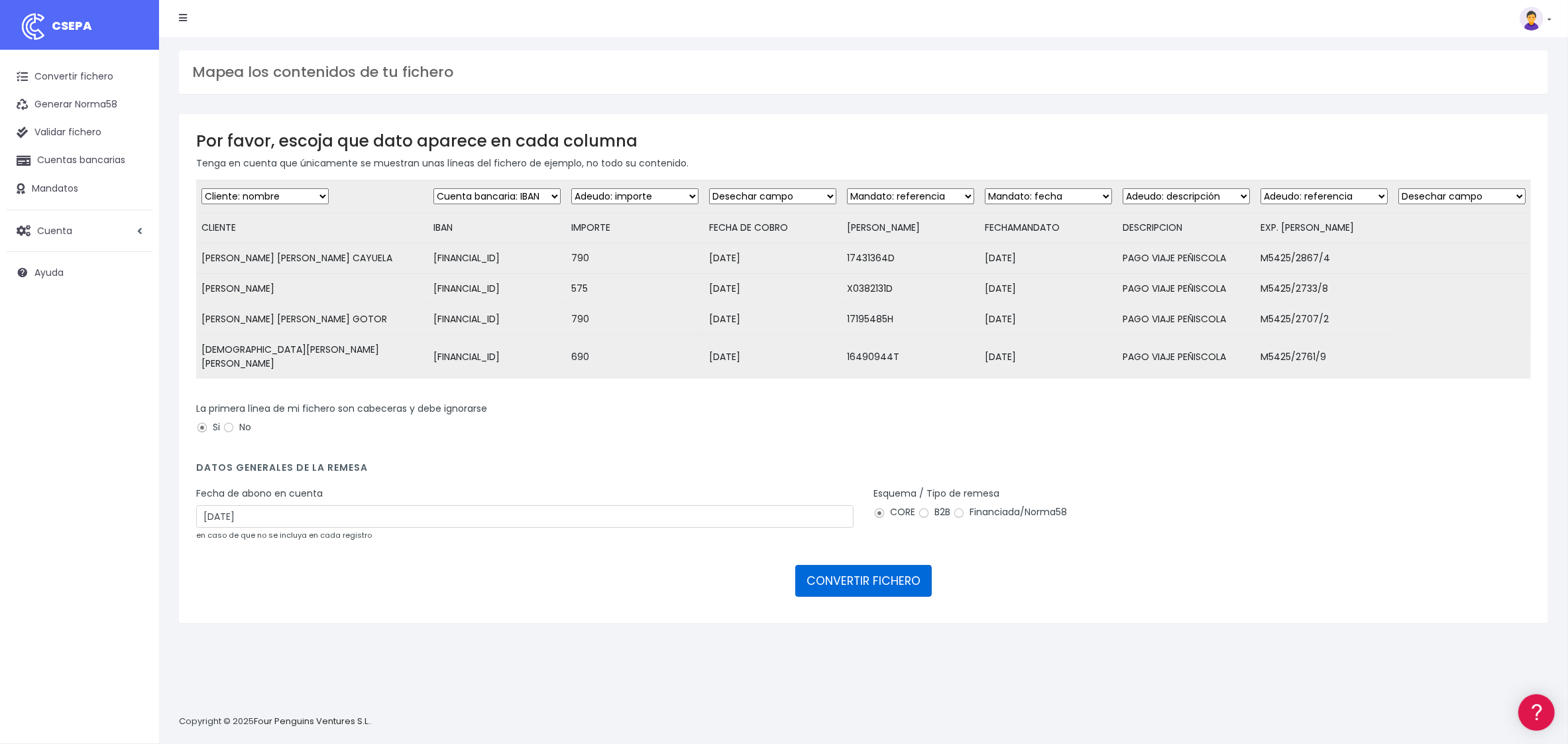
click at [872, 578] on button "CONVERTIR FICHERO" at bounding box center [863, 580] width 137 height 31
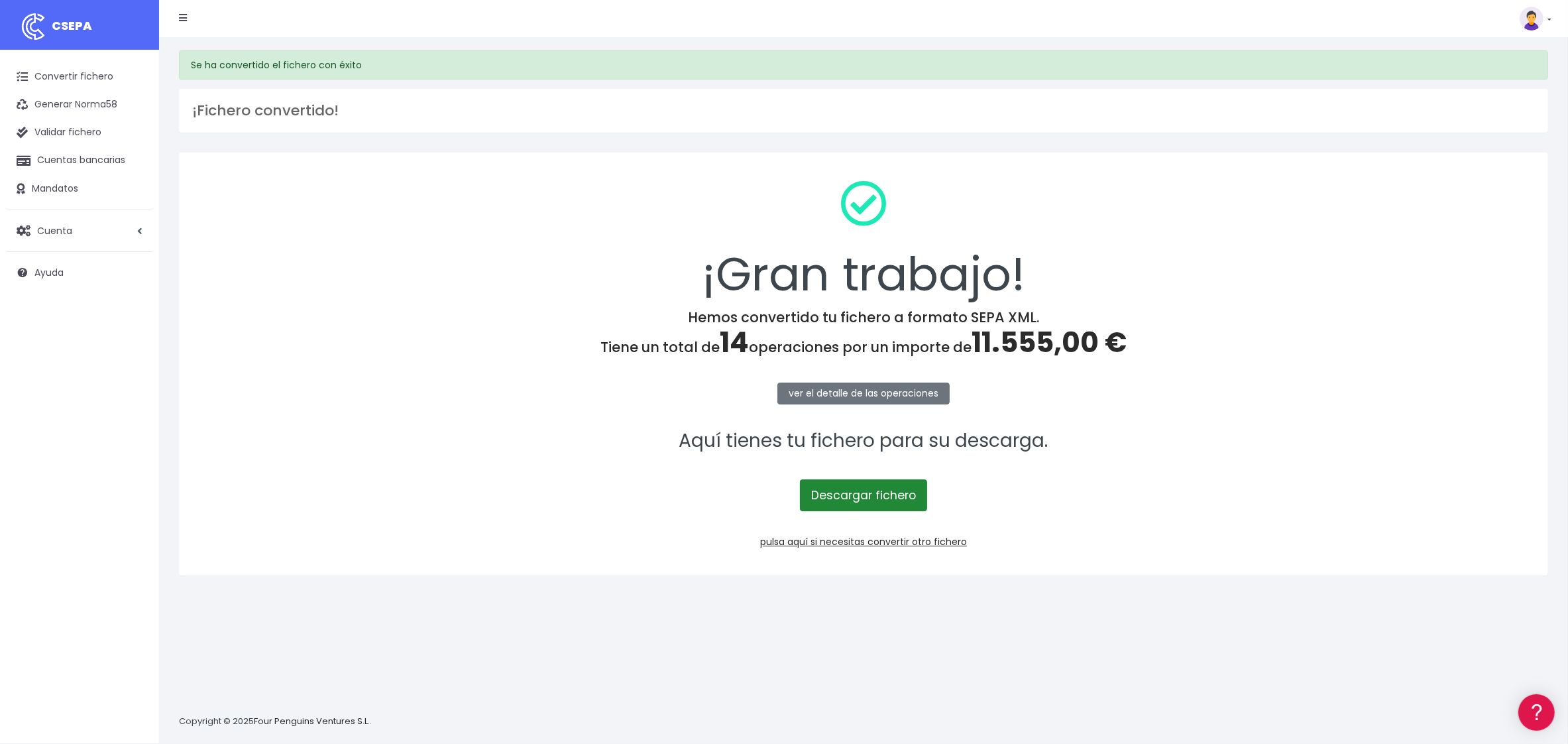
click at [873, 506] on link "Descargar fichero" at bounding box center [863, 495] width 127 height 31
click at [849, 491] on link "Descargar fichero" at bounding box center [863, 495] width 127 height 31
click at [106, 73] on link "Convertir fichero" at bounding box center [79, 76] width 145 height 28
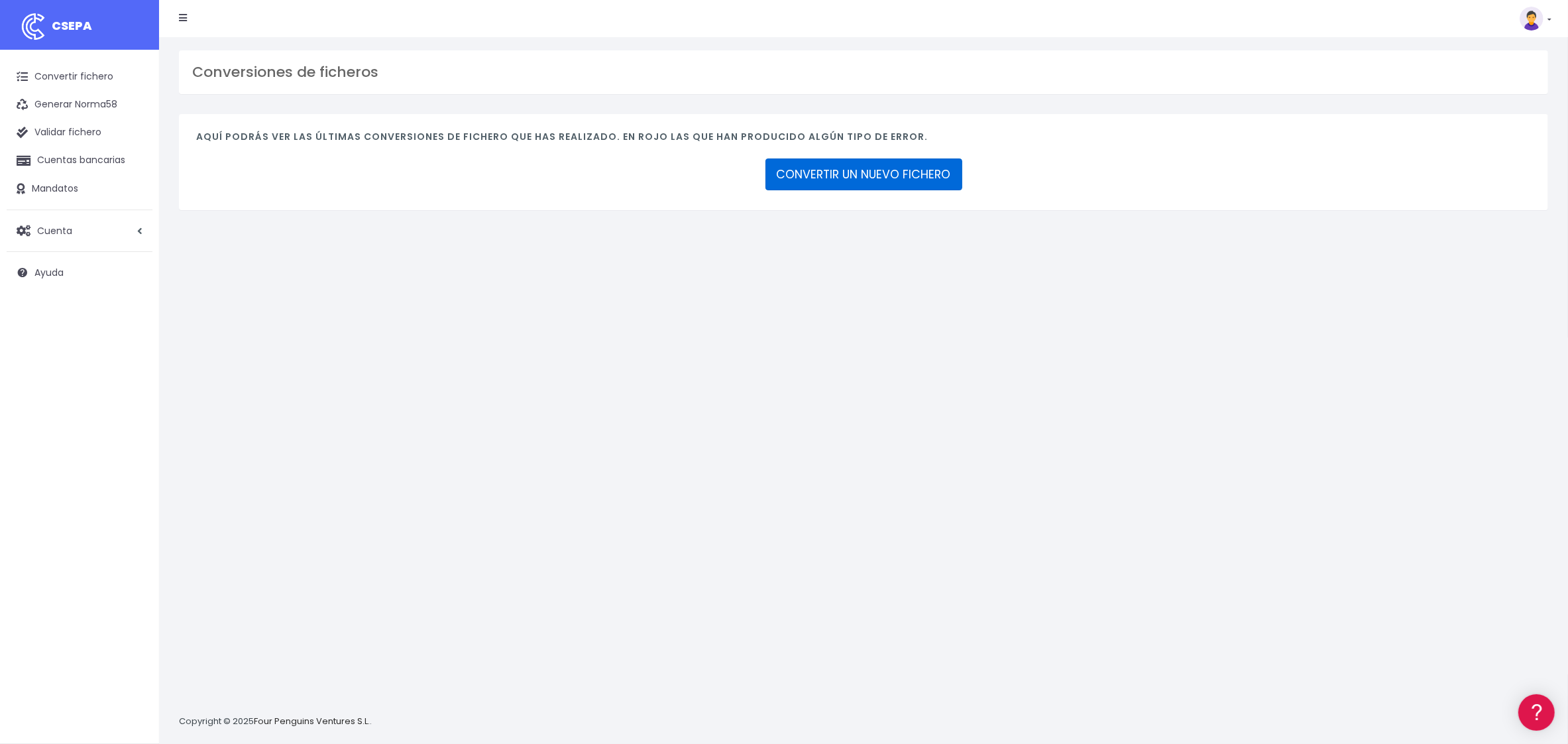
click at [859, 183] on link "CONVERTIR UN NUEVO FICHERO" at bounding box center [863, 174] width 197 height 31
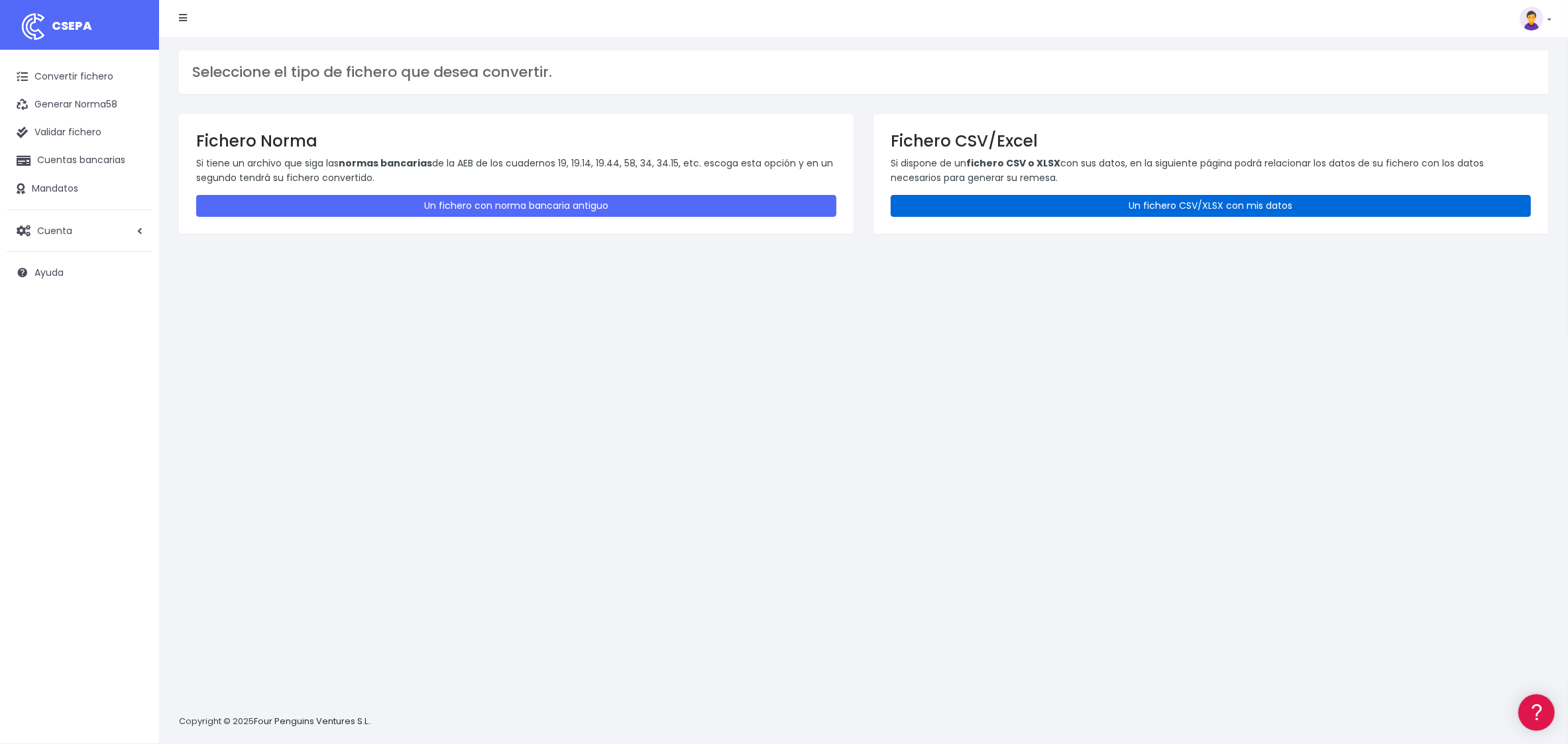
click at [1004, 206] on link "Un fichero CSV/XLSX con mis datos" at bounding box center [1210, 206] width 640 height 22
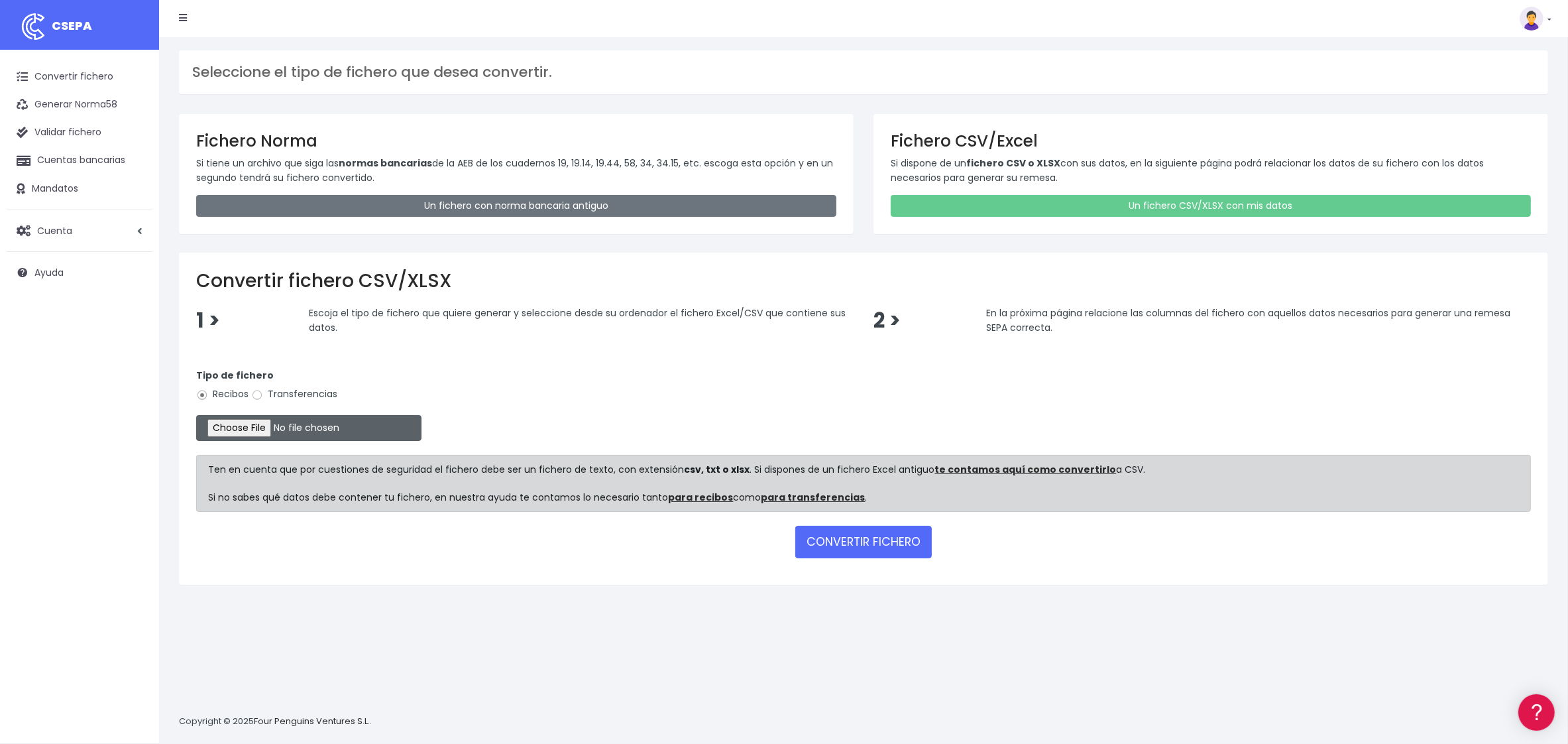
click at [260, 421] on input "file" at bounding box center [308, 427] width 225 height 26
type input "C:\fakepath\REMESA PEÑISCOLA 27 SEPTIEMBRE.xlsx"
click at [835, 550] on button "CONVERTIR FICHERO" at bounding box center [863, 541] width 137 height 31
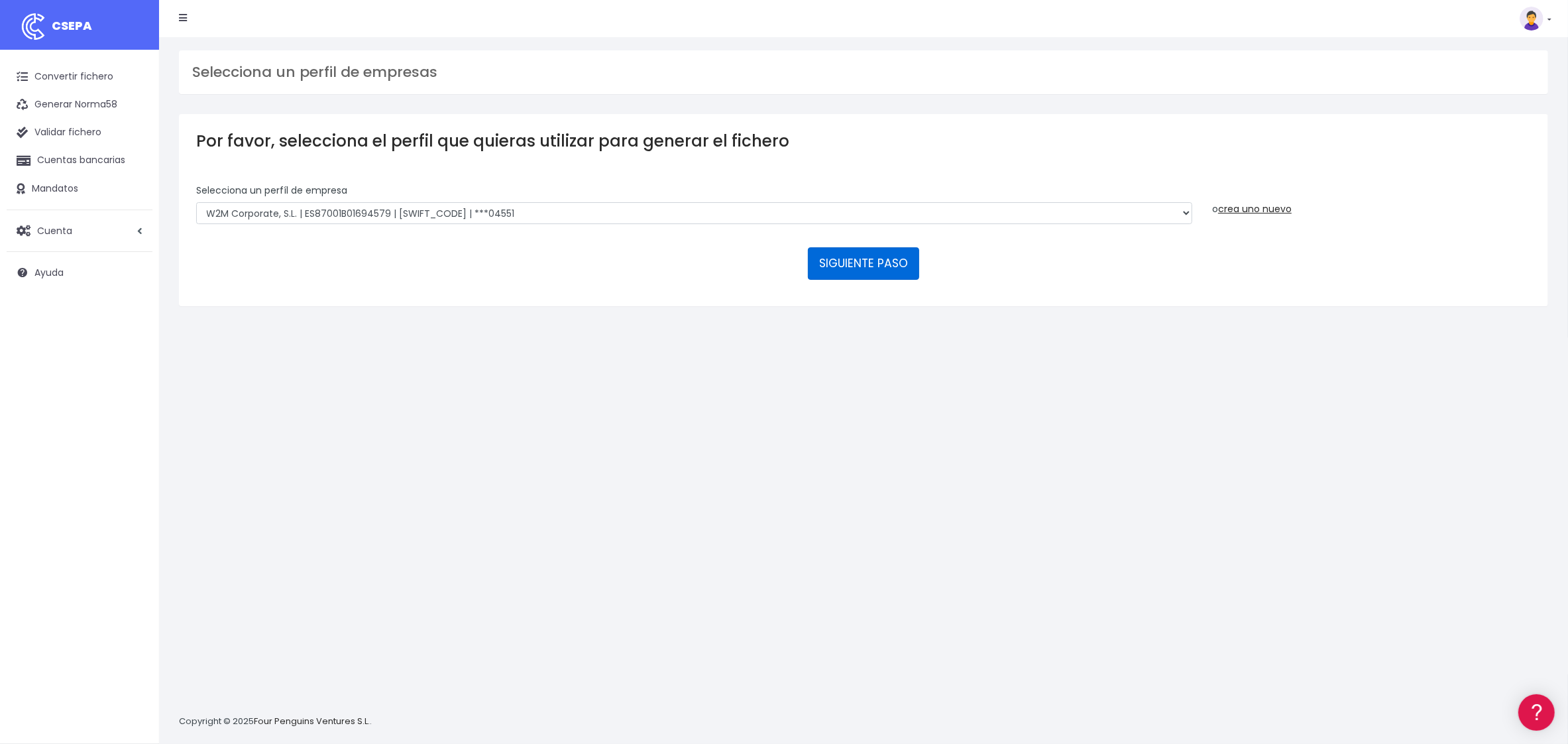
click at [838, 260] on button "SIGUIENTE PASO" at bounding box center [863, 263] width 111 height 31
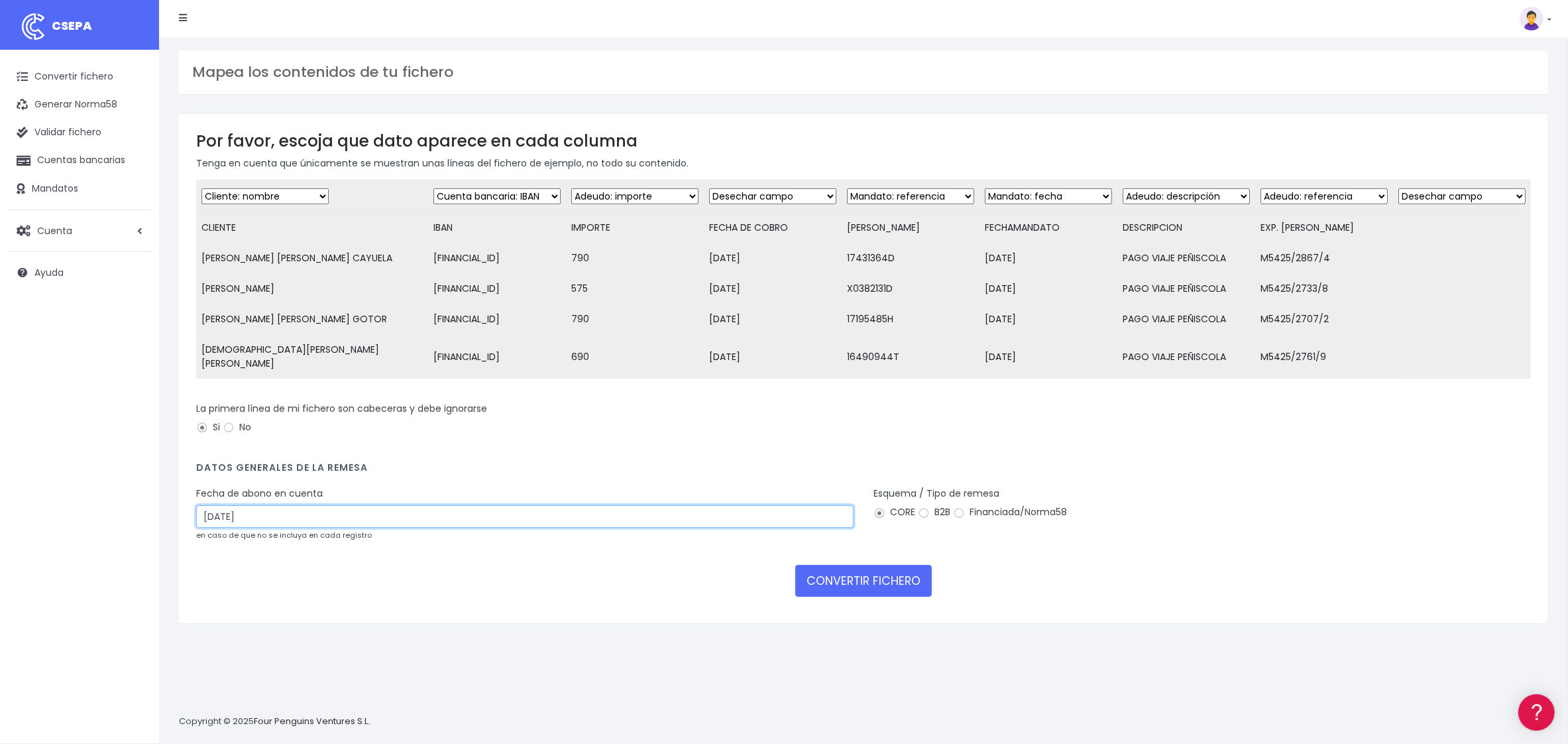
click at [383, 516] on input "[DATE]" at bounding box center [524, 517] width 657 height 23
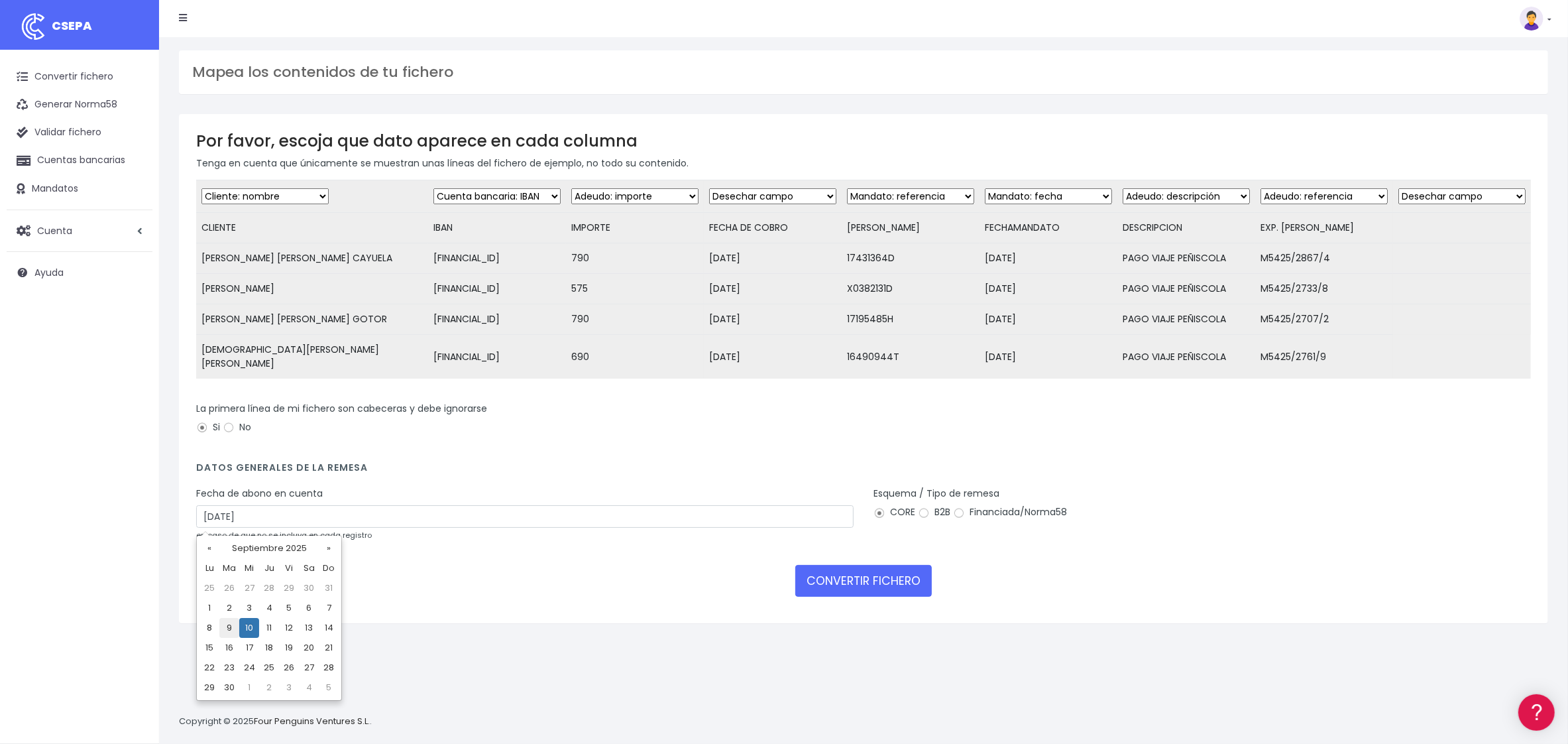
click at [233, 626] on td "9" at bounding box center [229, 628] width 20 height 20
type input "[DATE]"
click at [815, 584] on button "CONVERTIR FICHERO" at bounding box center [863, 580] width 137 height 31
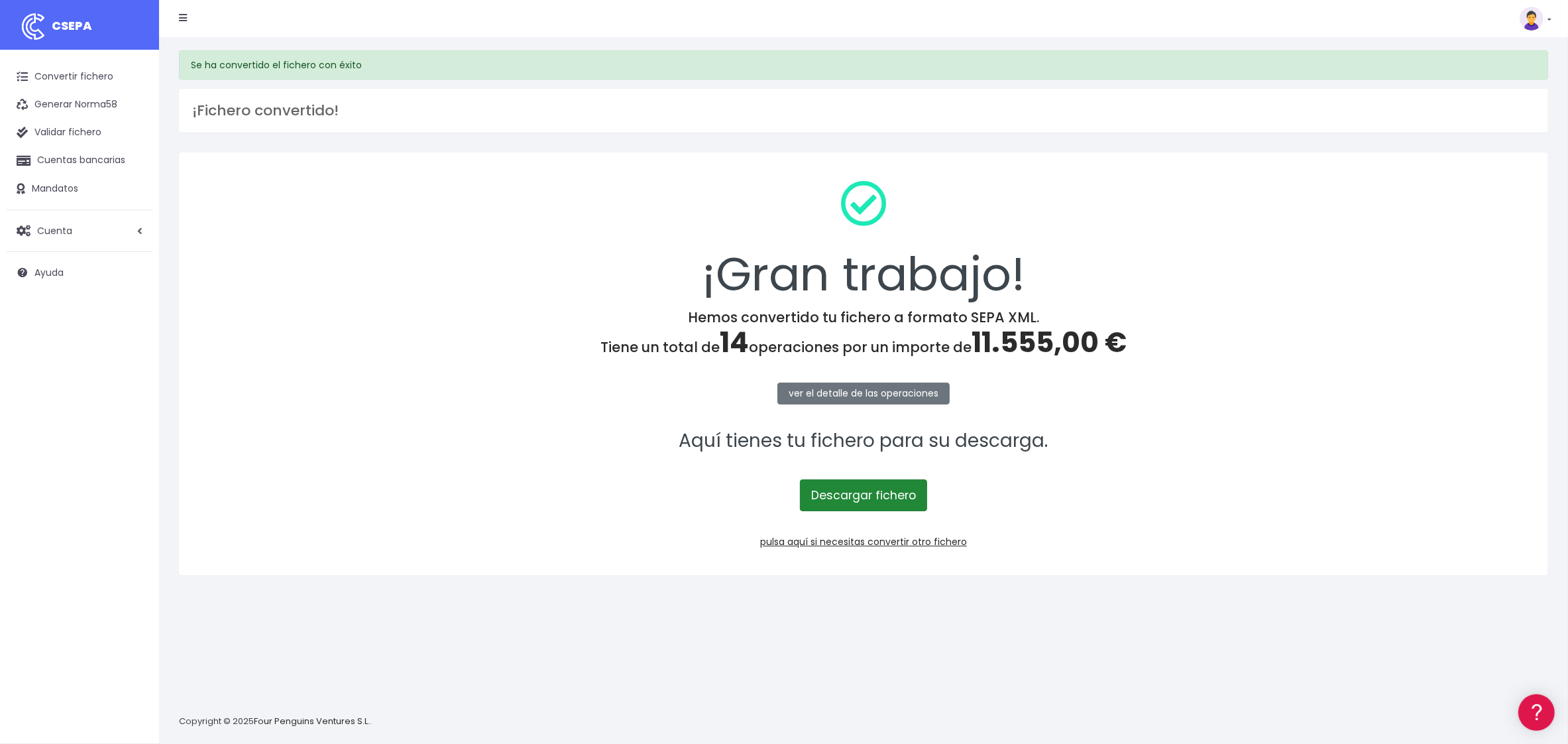
click at [859, 494] on link "Descargar fichero" at bounding box center [863, 495] width 127 height 31
